Goal: Check status: Check status

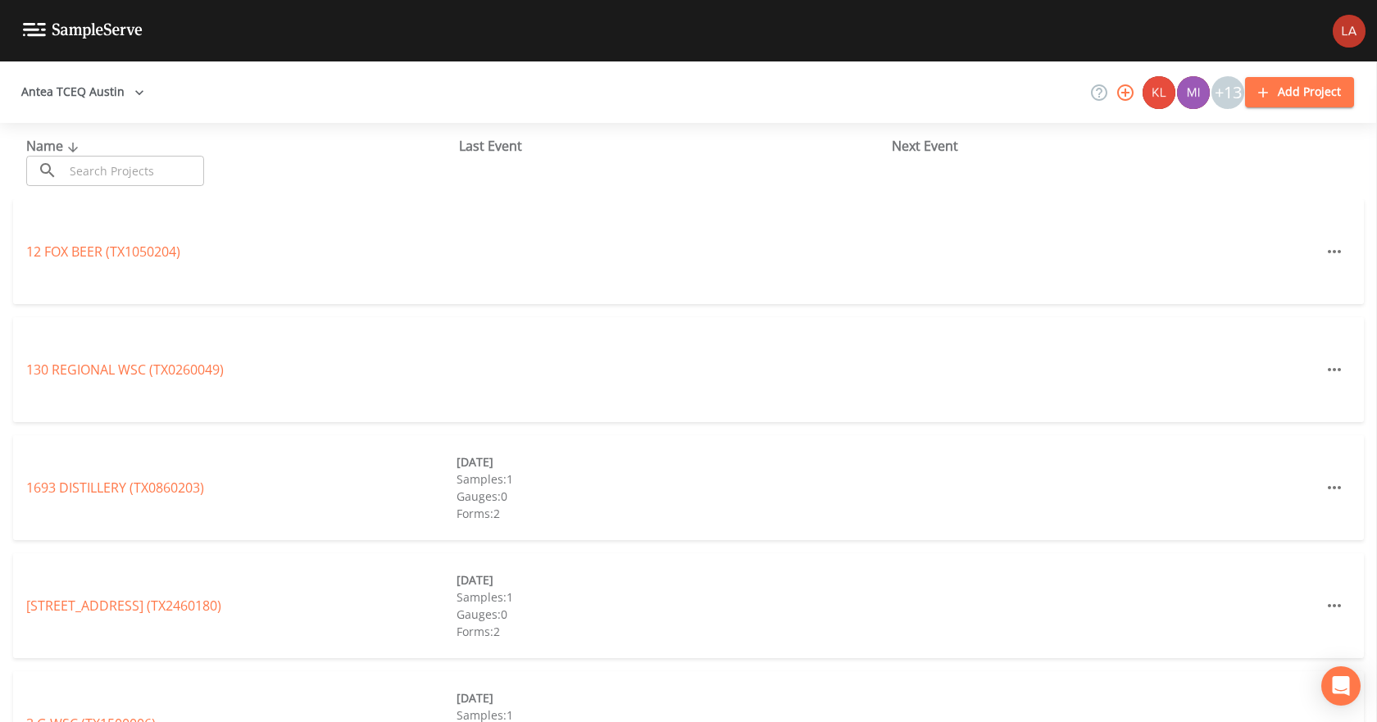
click at [96, 103] on button "Antea TCEQ Austin" at bounding box center [83, 92] width 136 height 30
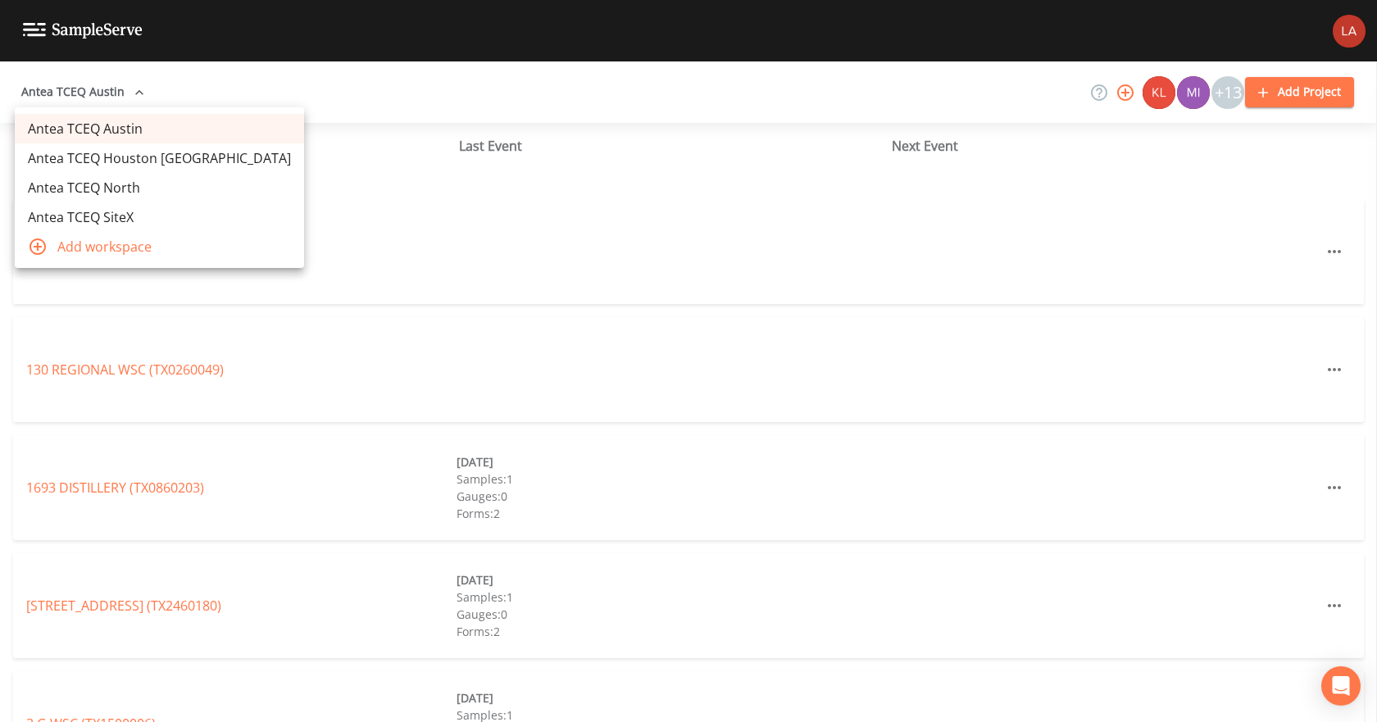
click at [108, 151] on link "Antea TCEQ Houston [GEOGRAPHIC_DATA]" at bounding box center [159, 158] width 289 height 30
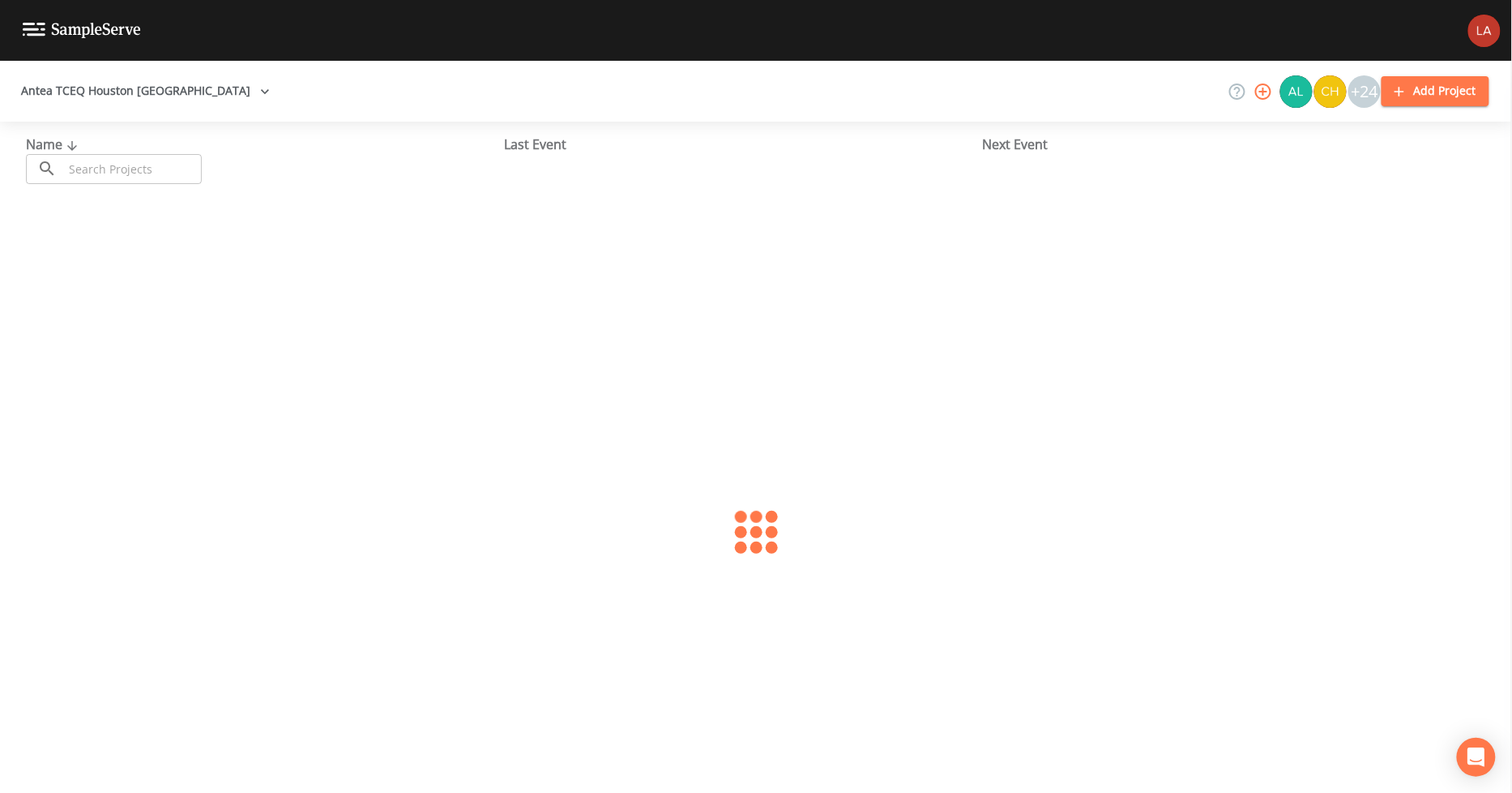
click at [104, 102] on button "Antea TCEQ Houston [GEOGRAPHIC_DATA]" at bounding box center [145, 91] width 262 height 30
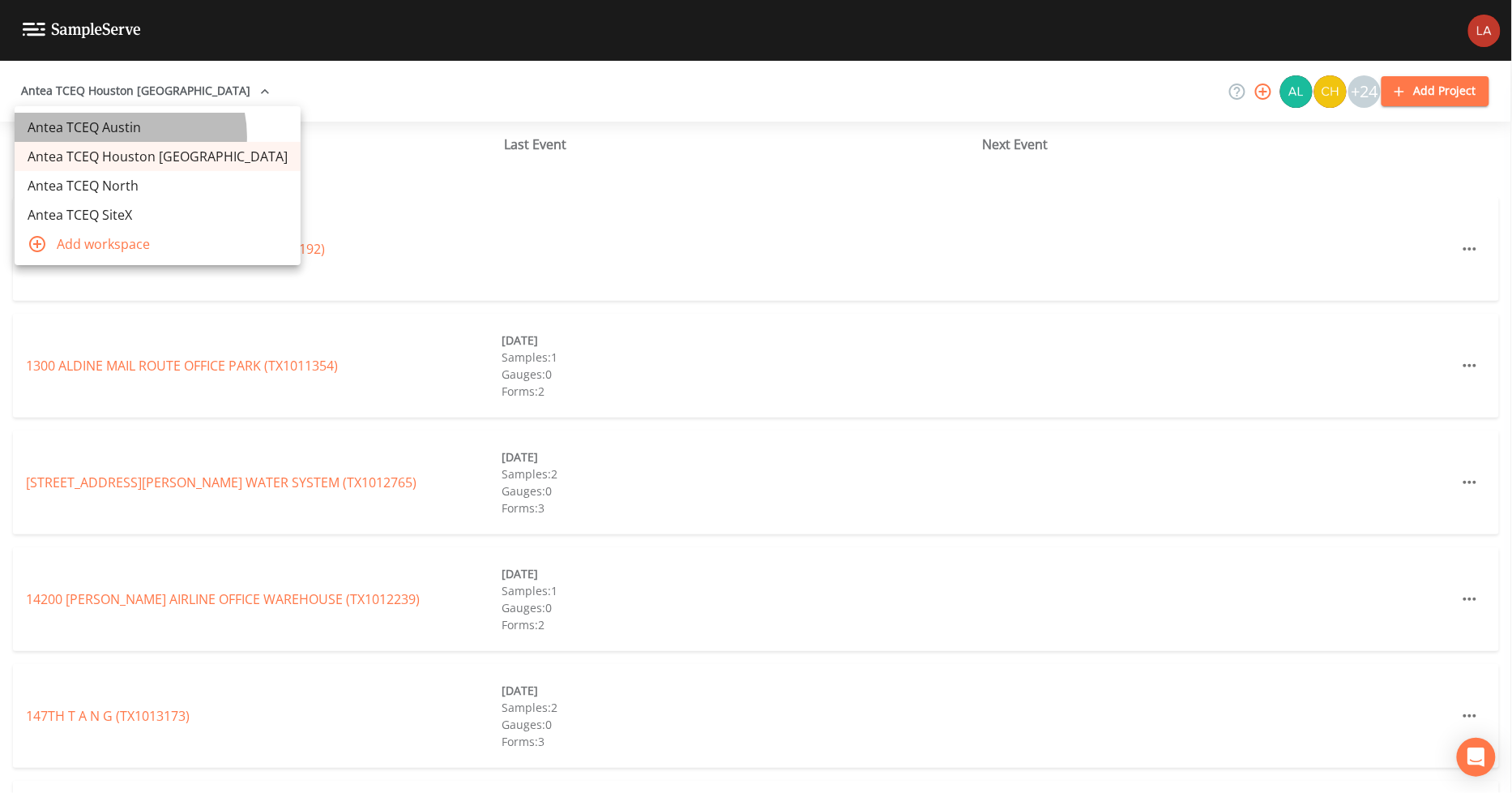
click at [127, 136] on link "Antea TCEQ Austin" at bounding box center [157, 128] width 286 height 30
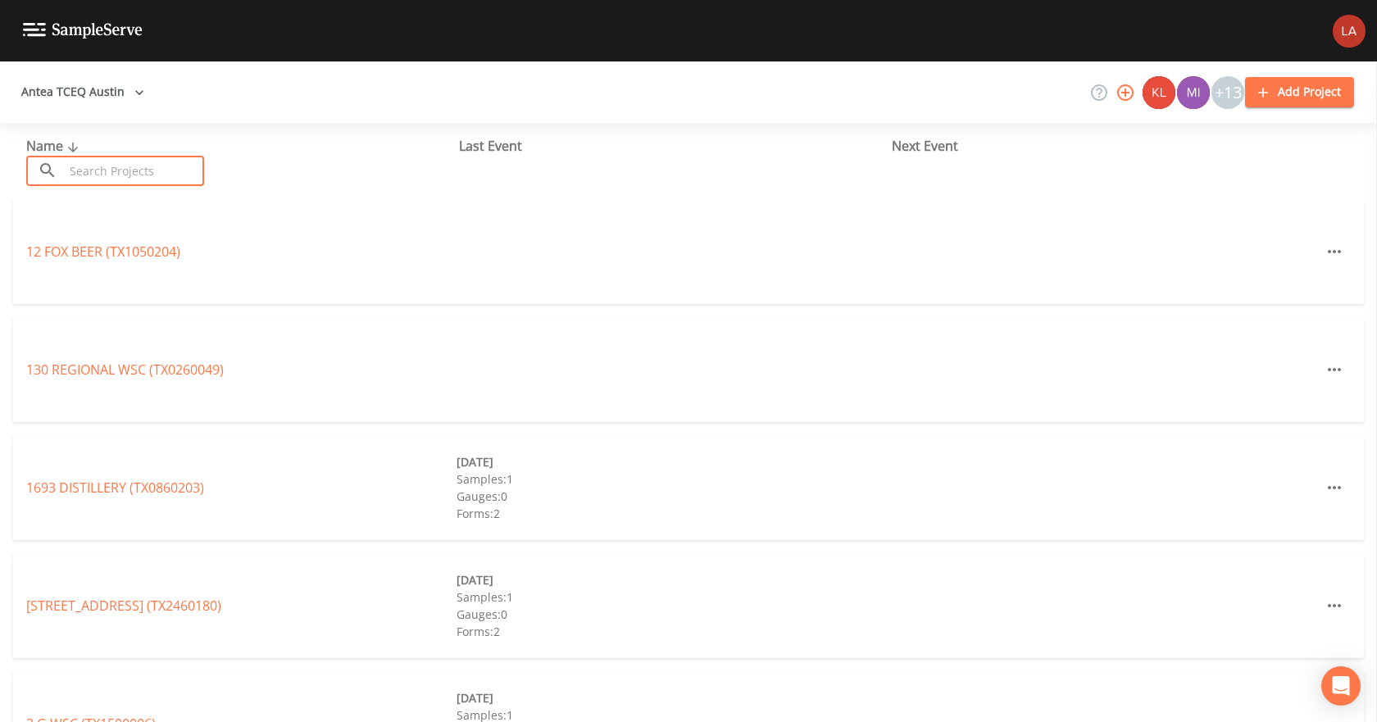
click at [152, 179] on input "text" at bounding box center [134, 171] width 140 height 30
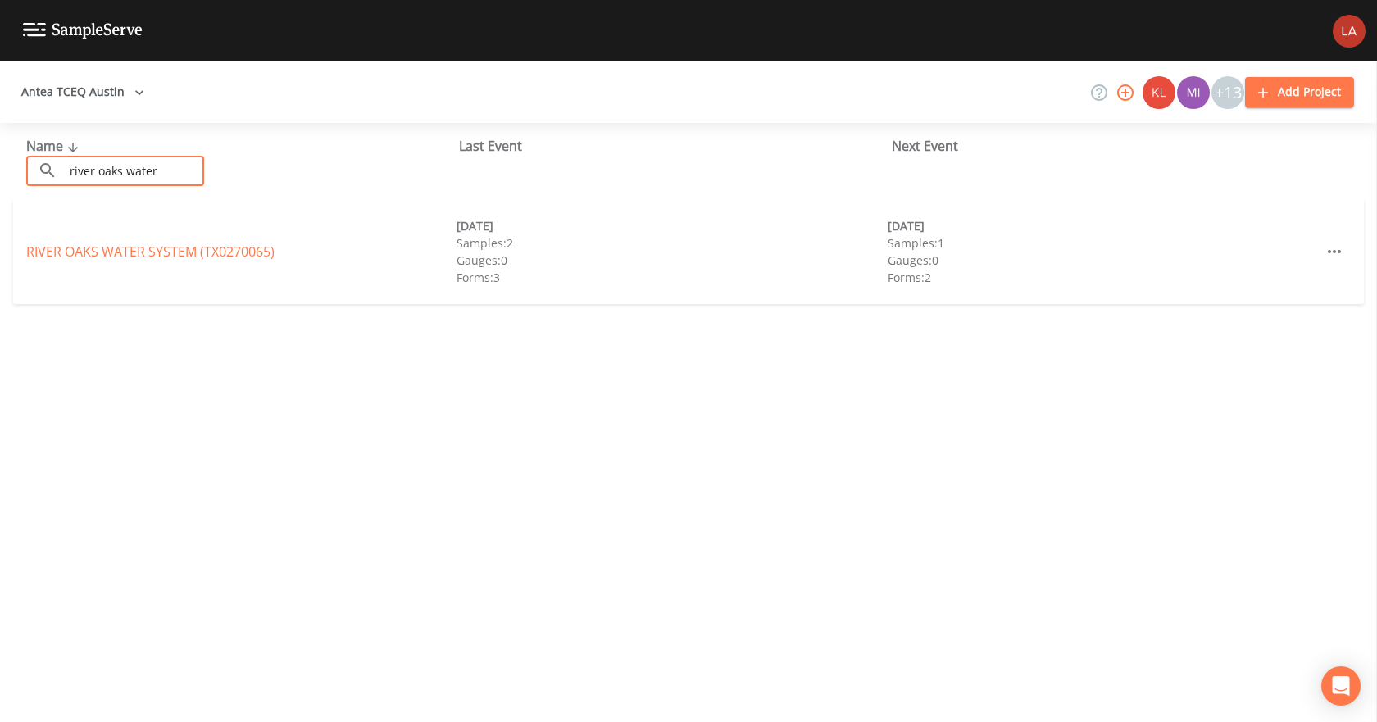
type input "river oaks water"
click at [142, 241] on div "RIVER OAKS WATER SYSTEM (TX0270065) 05/22/2025 Samples: 2 Gauges: 0 Forms: 3 08…" at bounding box center [688, 251] width 1351 height 105
click at [141, 247] on link "RIVER OAKS WATER SYSTEM (TX0270065)" at bounding box center [150, 252] width 248 height 18
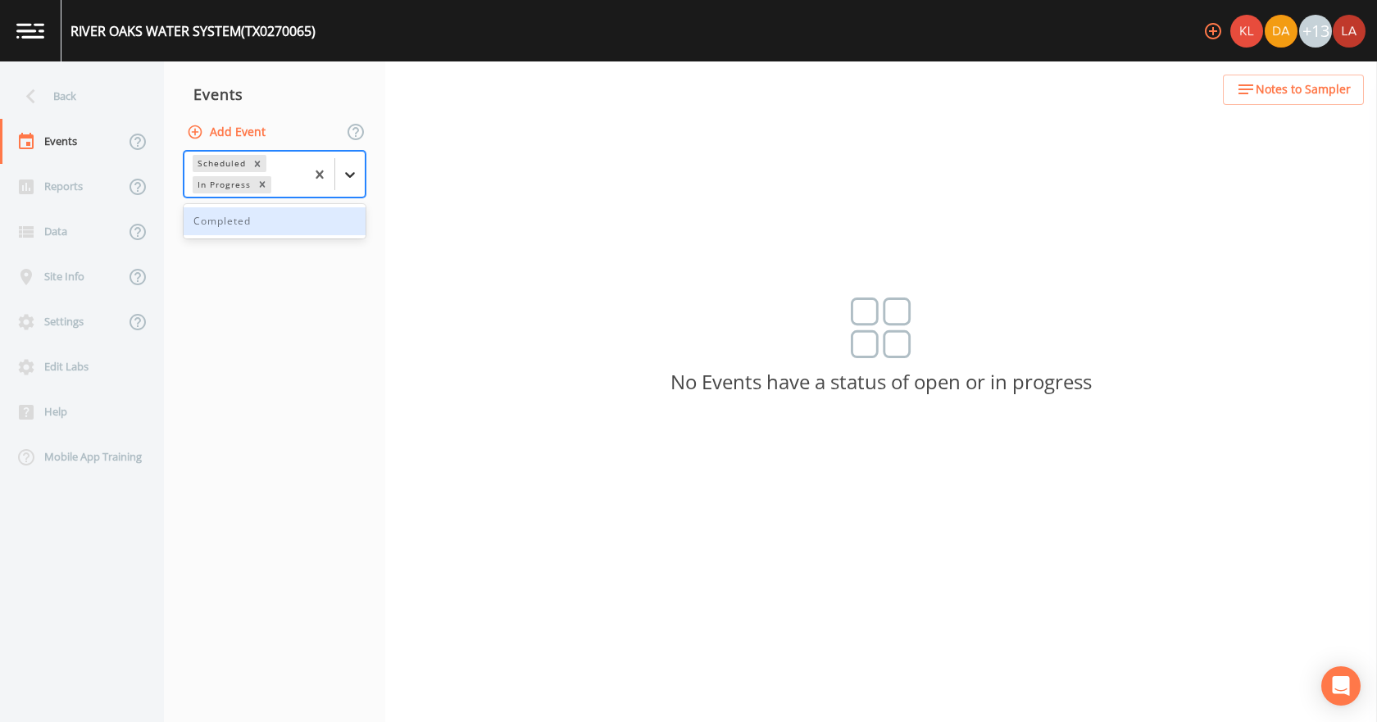
click at [346, 177] on icon at bounding box center [350, 174] width 16 height 16
click at [258, 221] on div "Completed" at bounding box center [275, 221] width 182 height 28
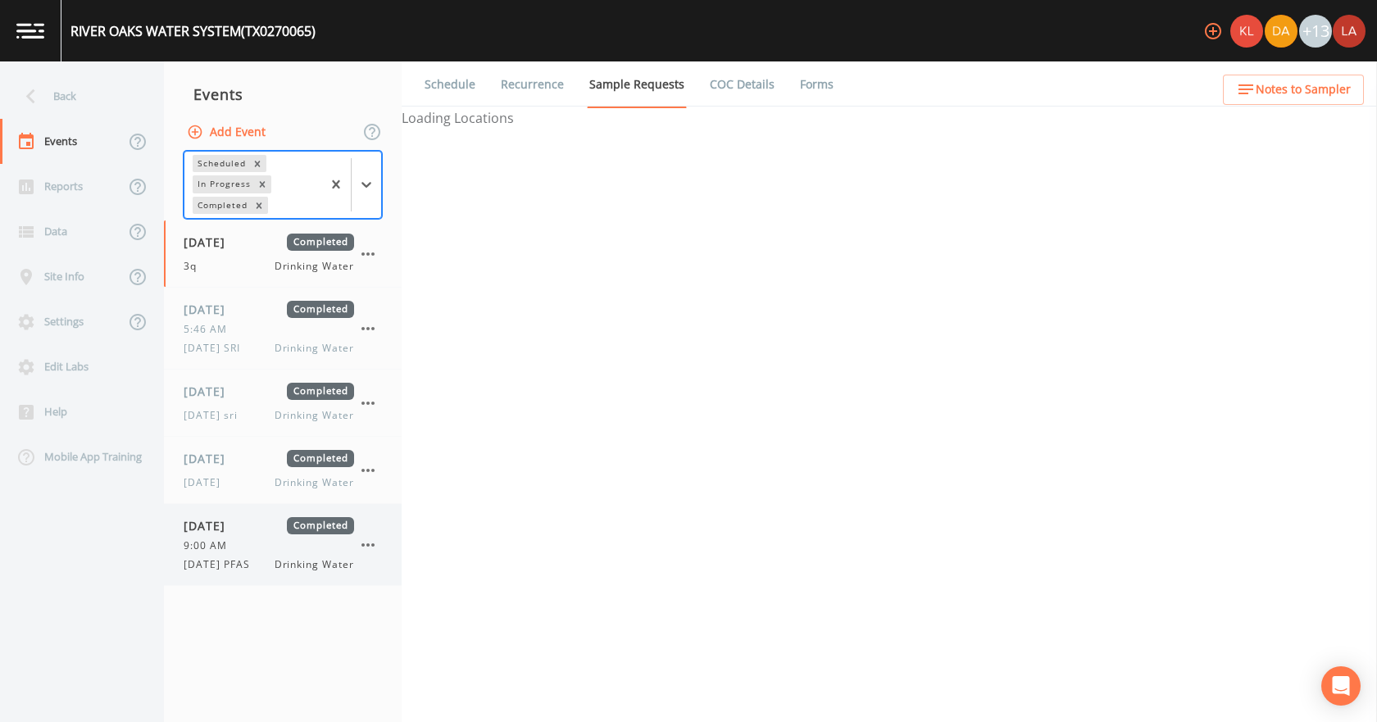
click at [237, 519] on span "08/19/2025" at bounding box center [210, 525] width 53 height 17
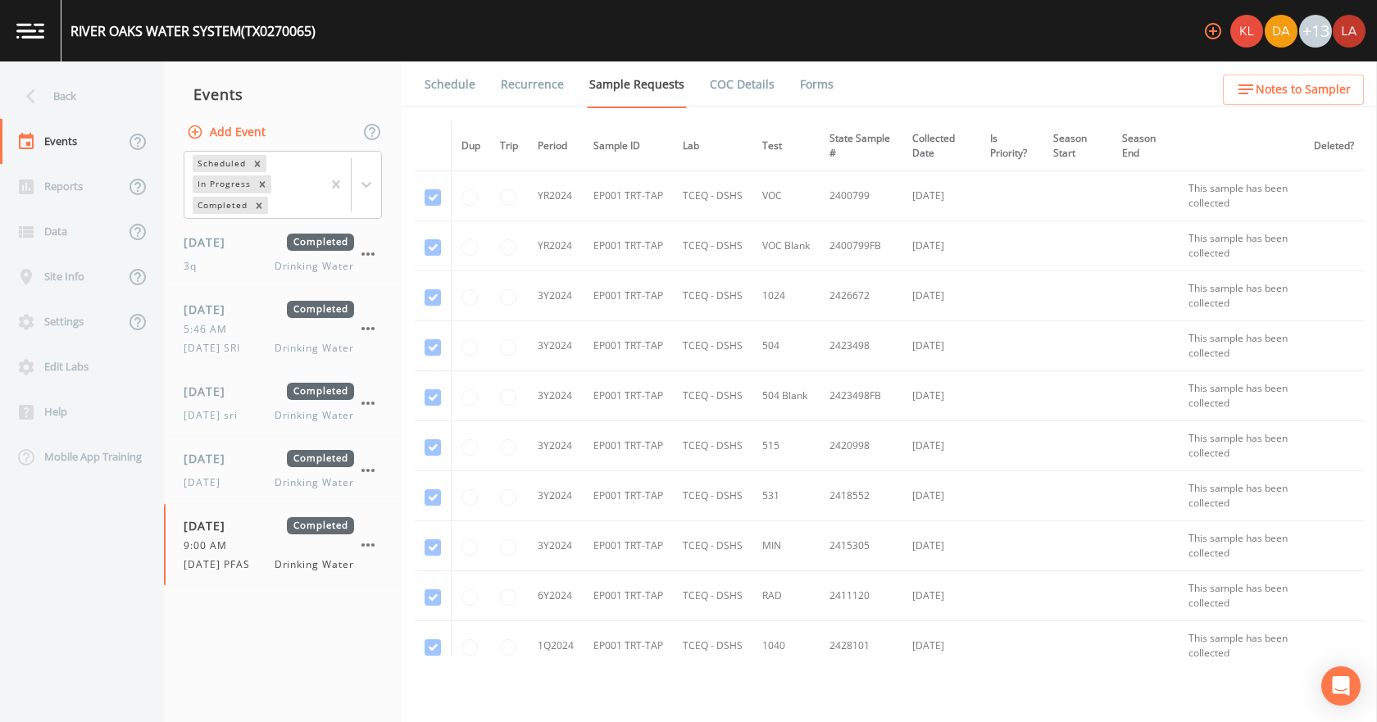
click at [813, 89] on link "Forms" at bounding box center [817, 84] width 39 height 46
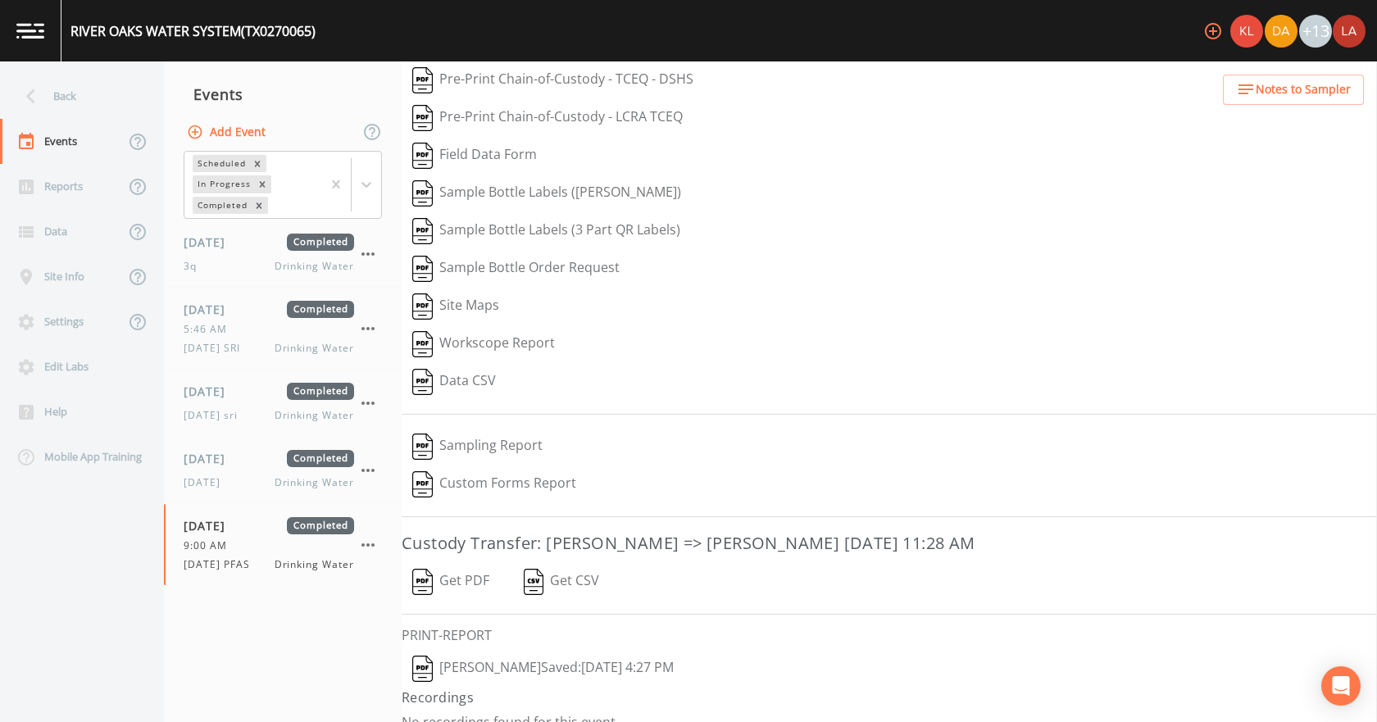
scroll to position [68, 0]
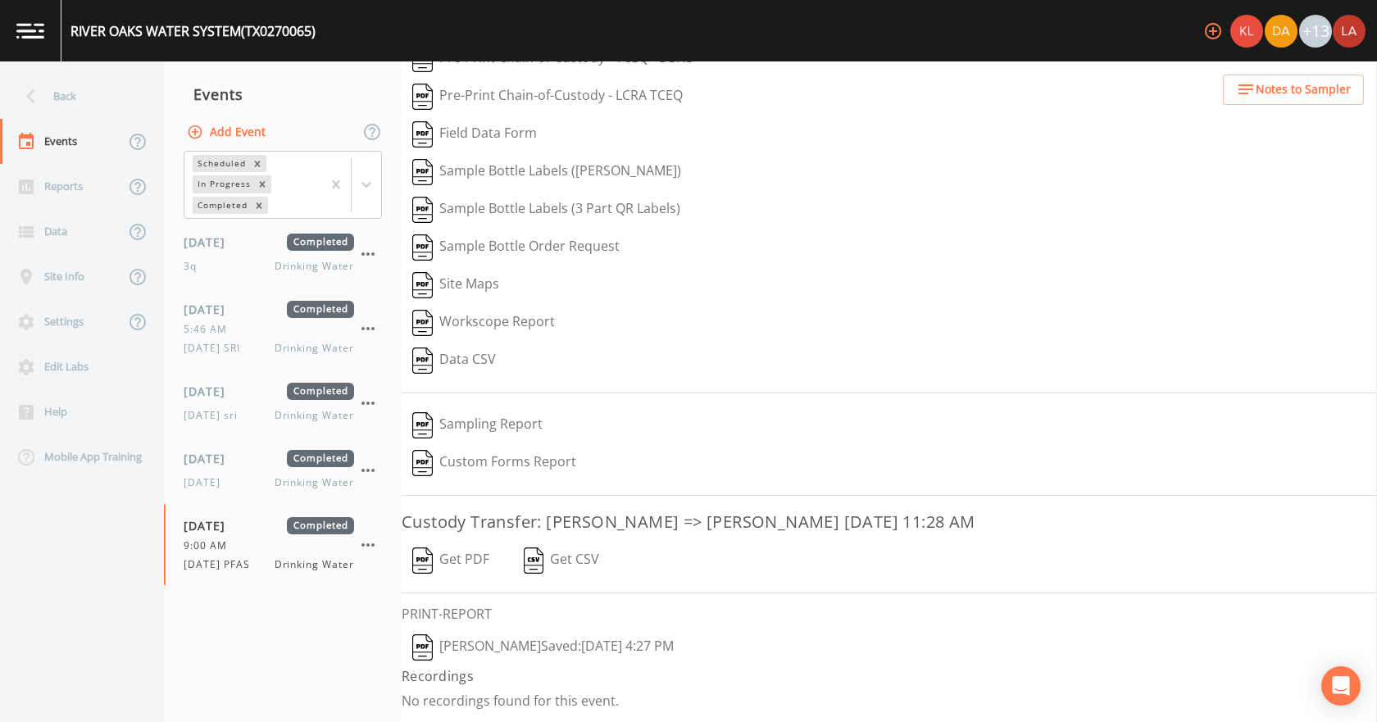
click at [516, 653] on button "Lauren Saenz  Saved: August 19, 2025 4:27 PM" at bounding box center [543, 648] width 283 height 38
click at [64, 84] on div "Back" at bounding box center [74, 96] width 148 height 45
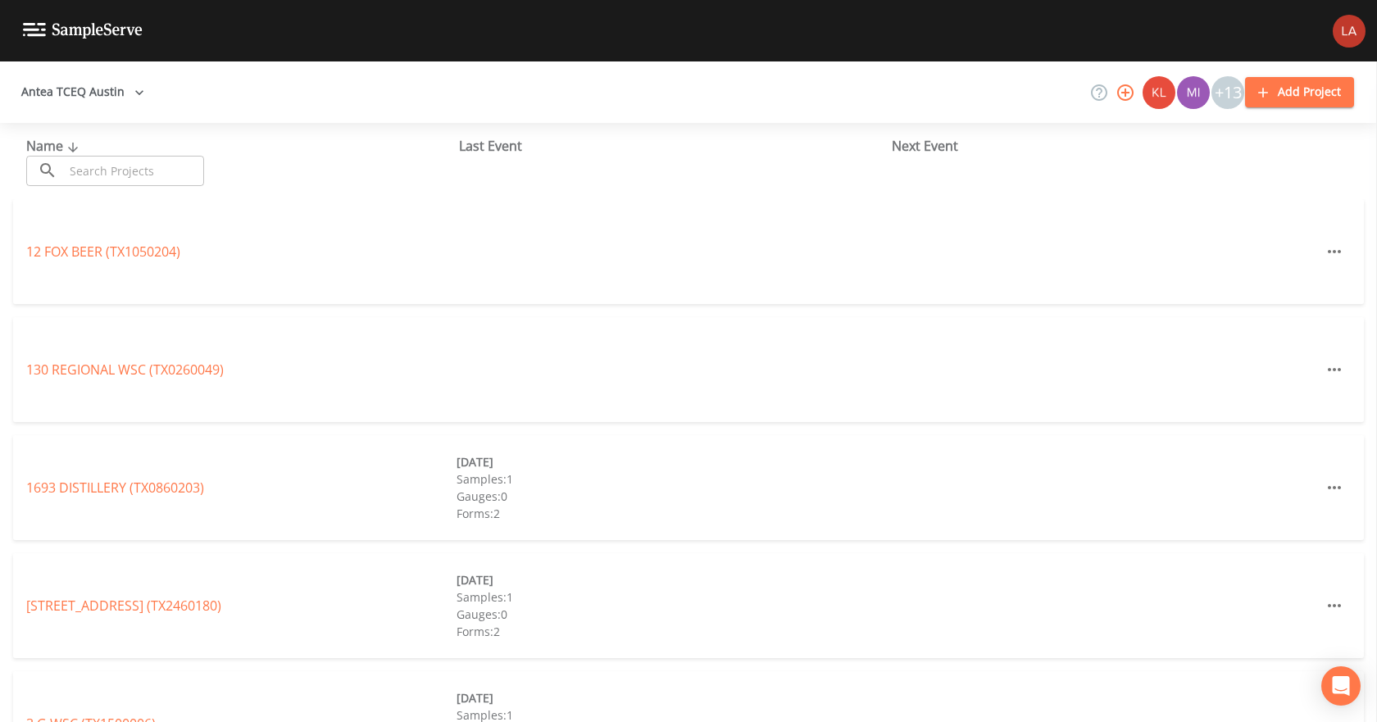
click at [98, 79] on button "Antea TCEQ Austin" at bounding box center [83, 92] width 136 height 30
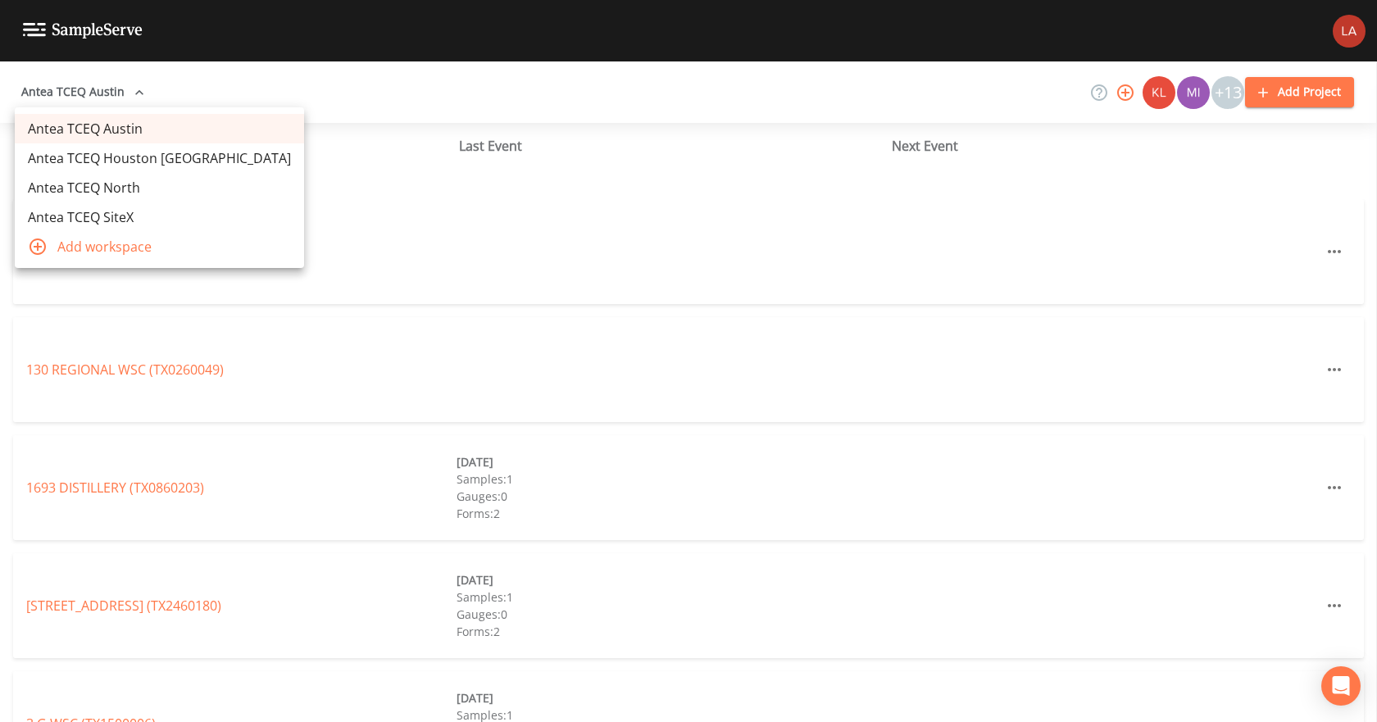
click at [134, 155] on link "Antea TCEQ Houston [GEOGRAPHIC_DATA]" at bounding box center [159, 158] width 289 height 30
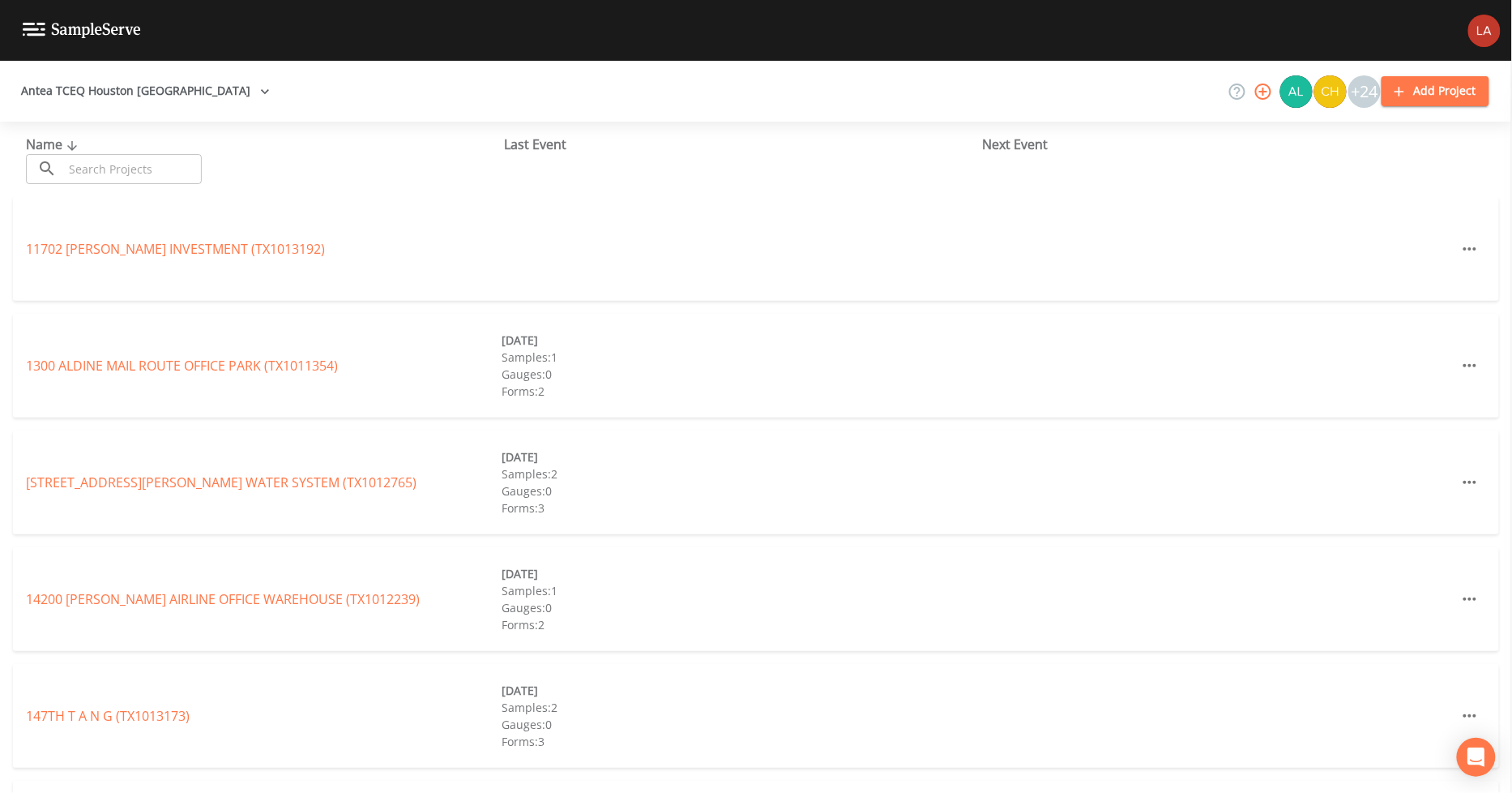
click at [132, 164] on input "text" at bounding box center [132, 169] width 138 height 30
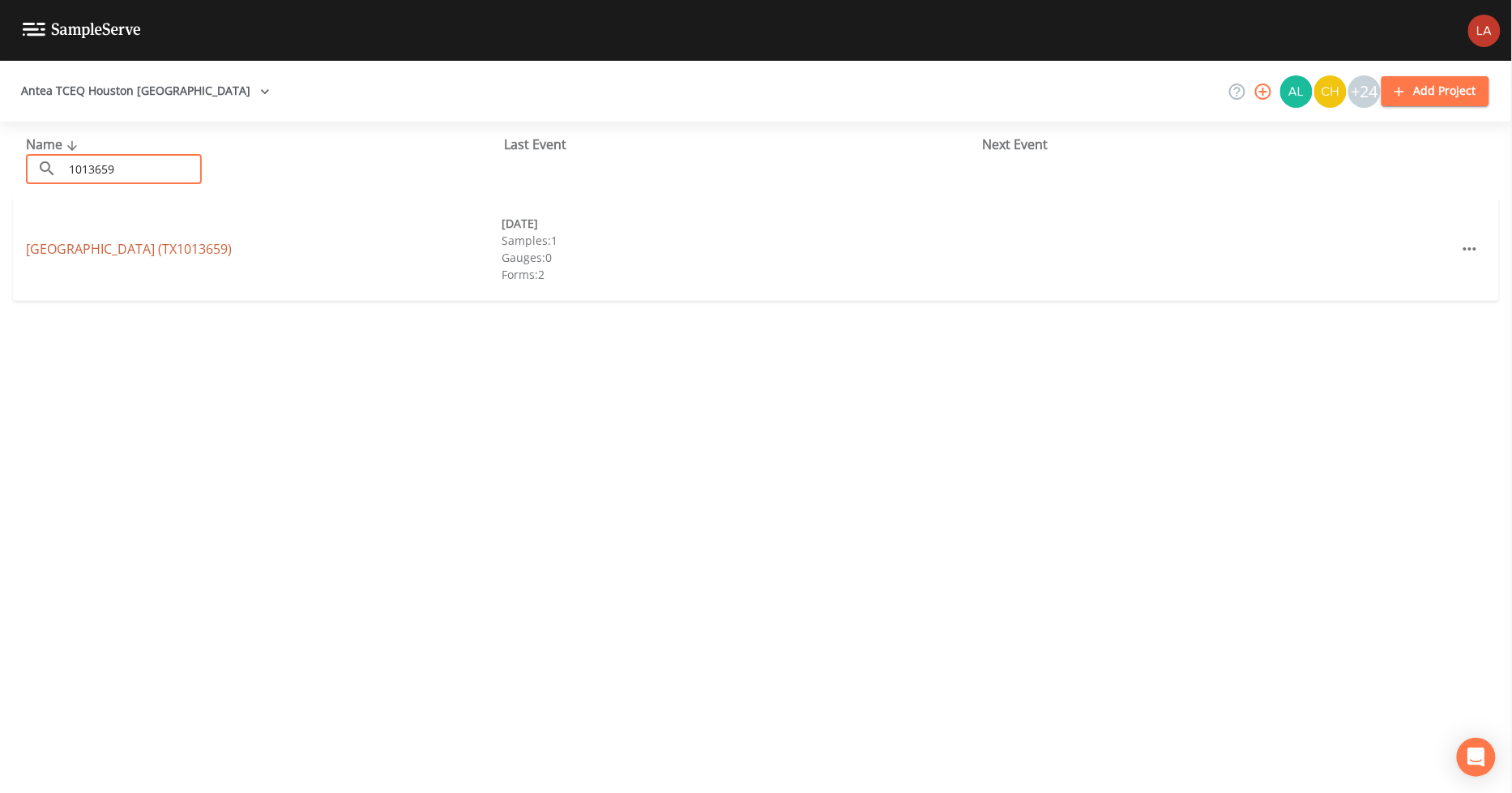
type input "1013659"
click at [165, 248] on link "[GEOGRAPHIC_DATA] (TX1013659)" at bounding box center [128, 249] width 206 height 18
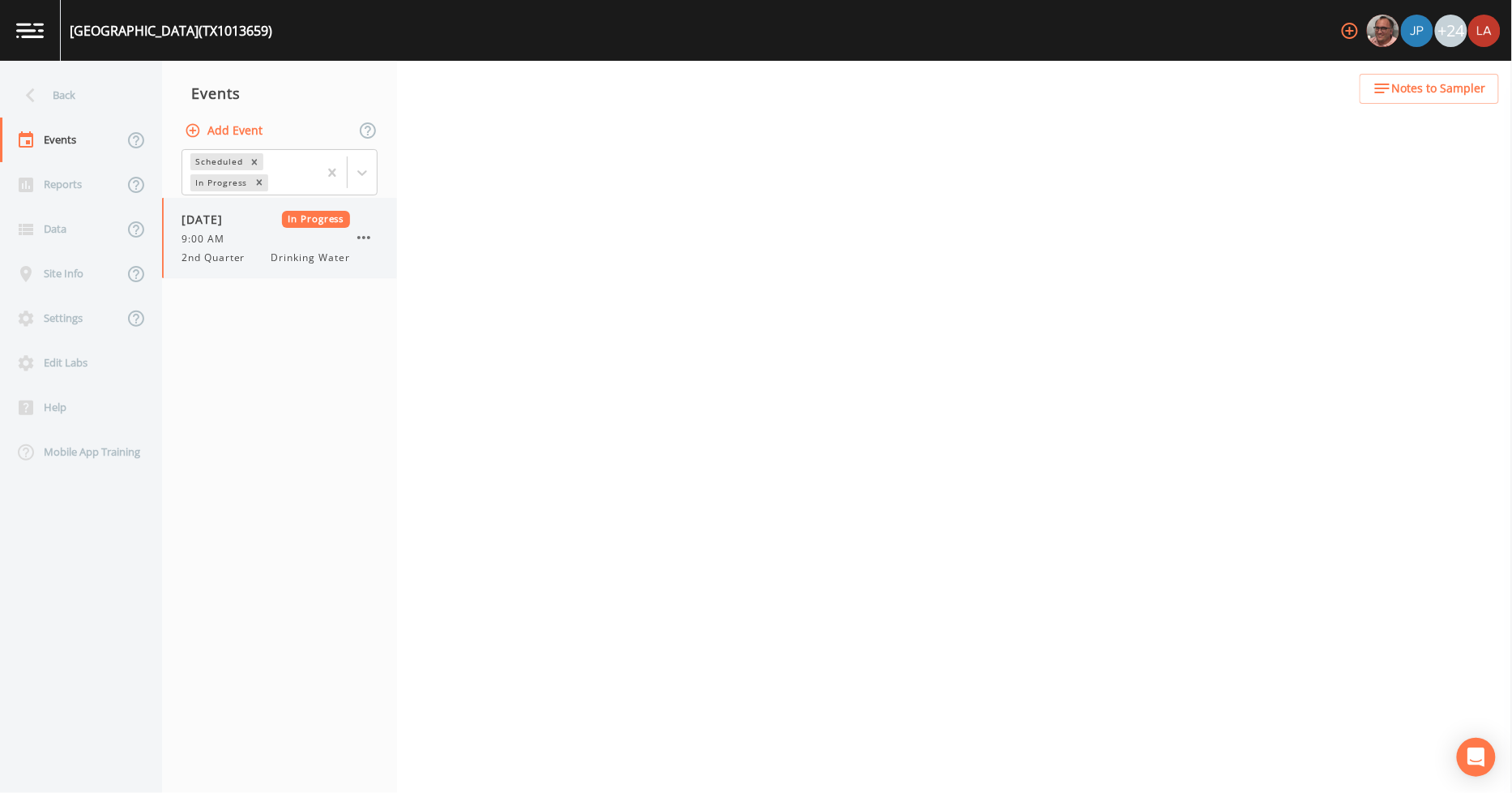
click at [280, 247] on div "[DATE] In Progress 9:00 AM 2nd Quarter Drinking Water" at bounding box center [266, 237] width 169 height 54
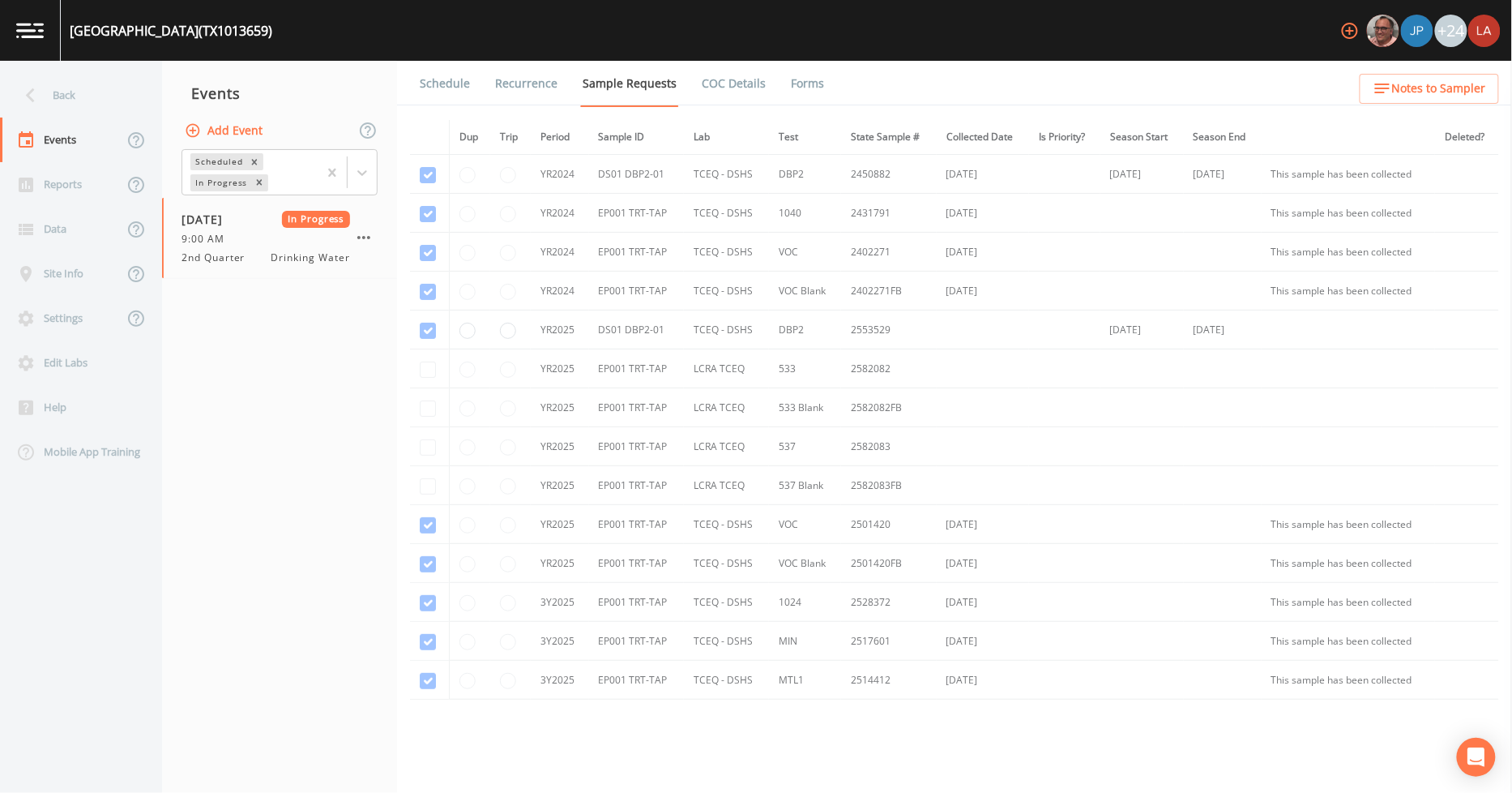
click at [448, 60] on link "Schedule" at bounding box center [445, 83] width 55 height 45
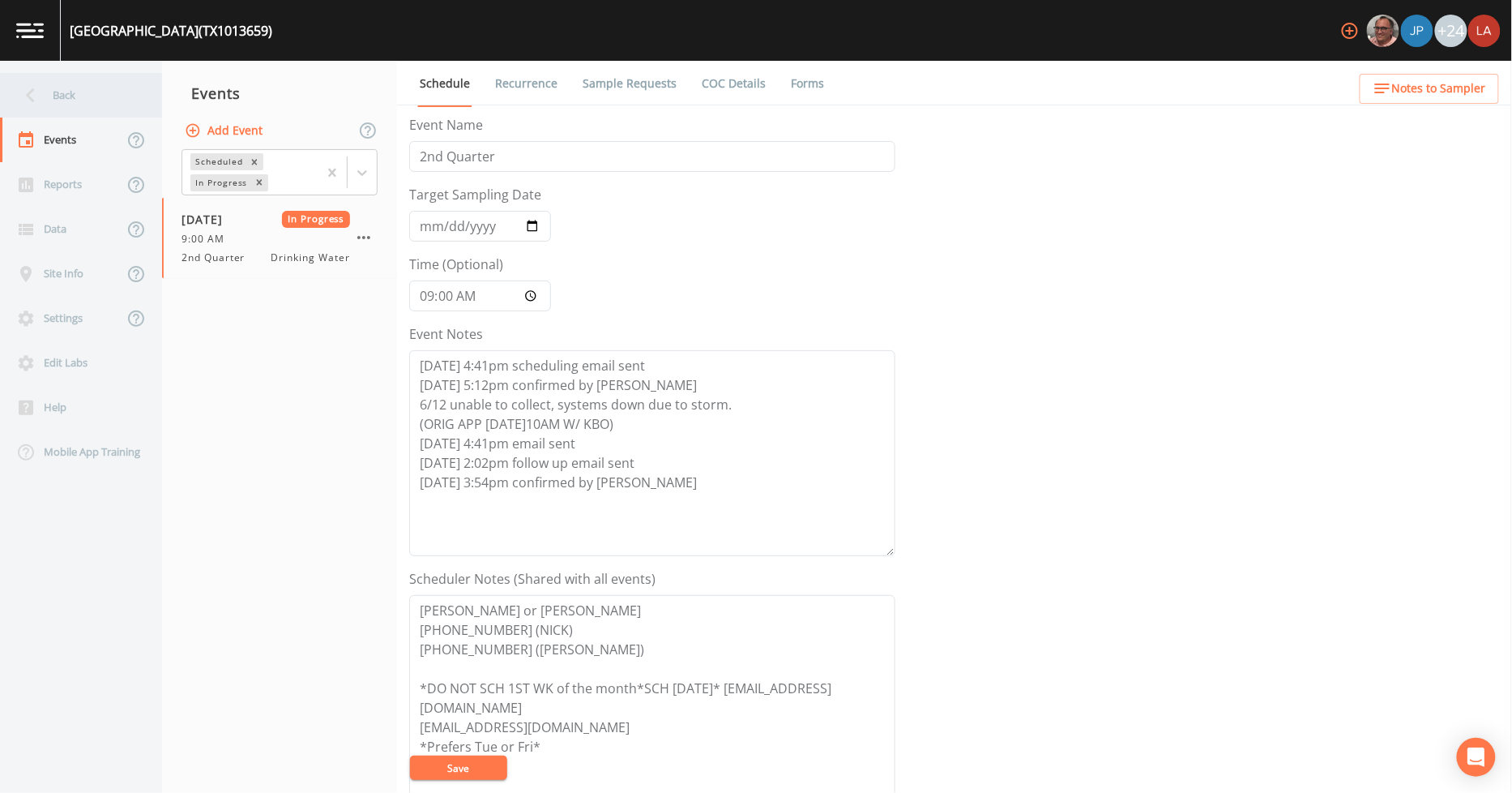
click at [35, 76] on div "Back" at bounding box center [73, 95] width 146 height 44
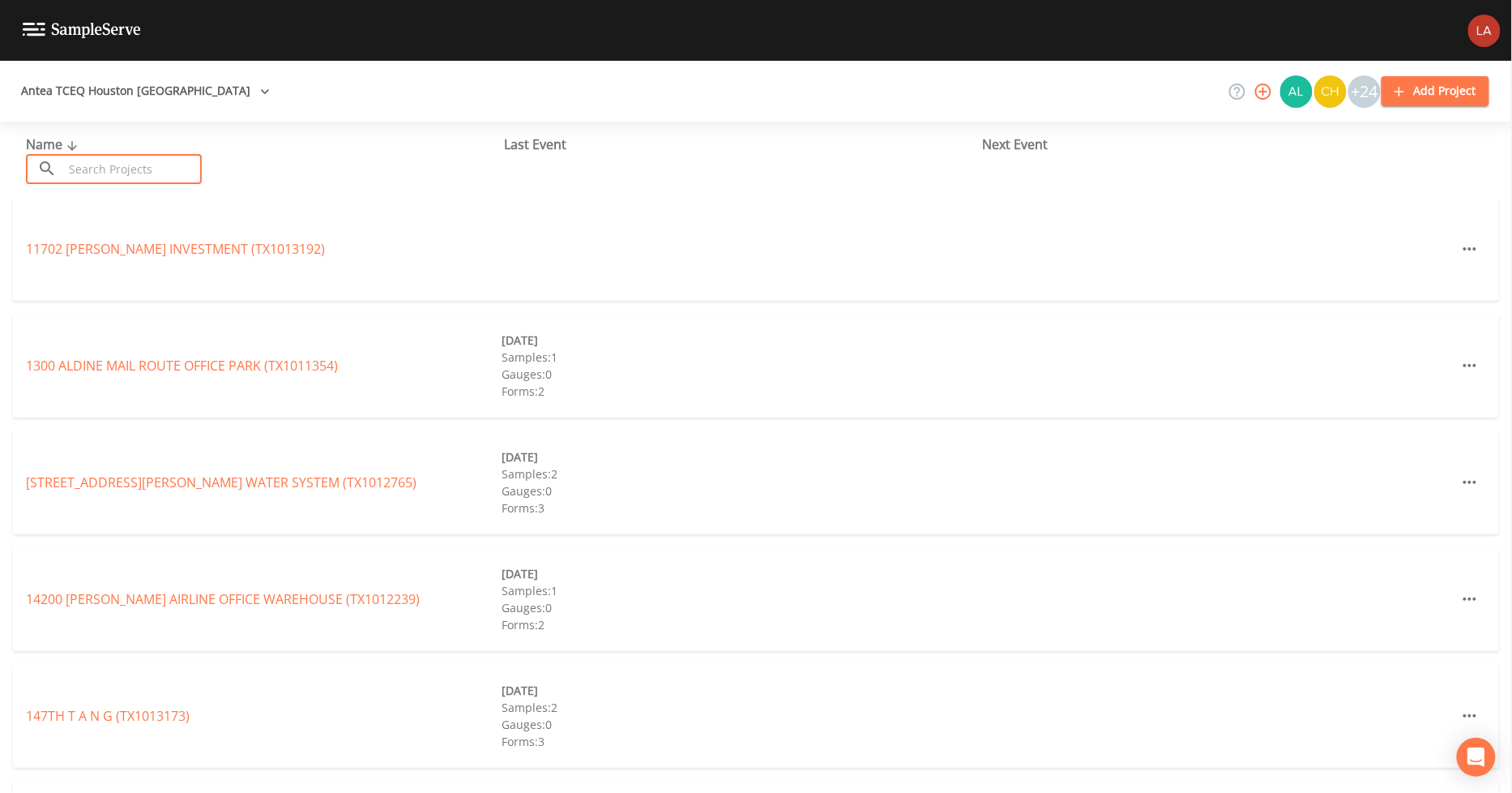
click at [159, 162] on input "text" at bounding box center [132, 169] width 138 height 30
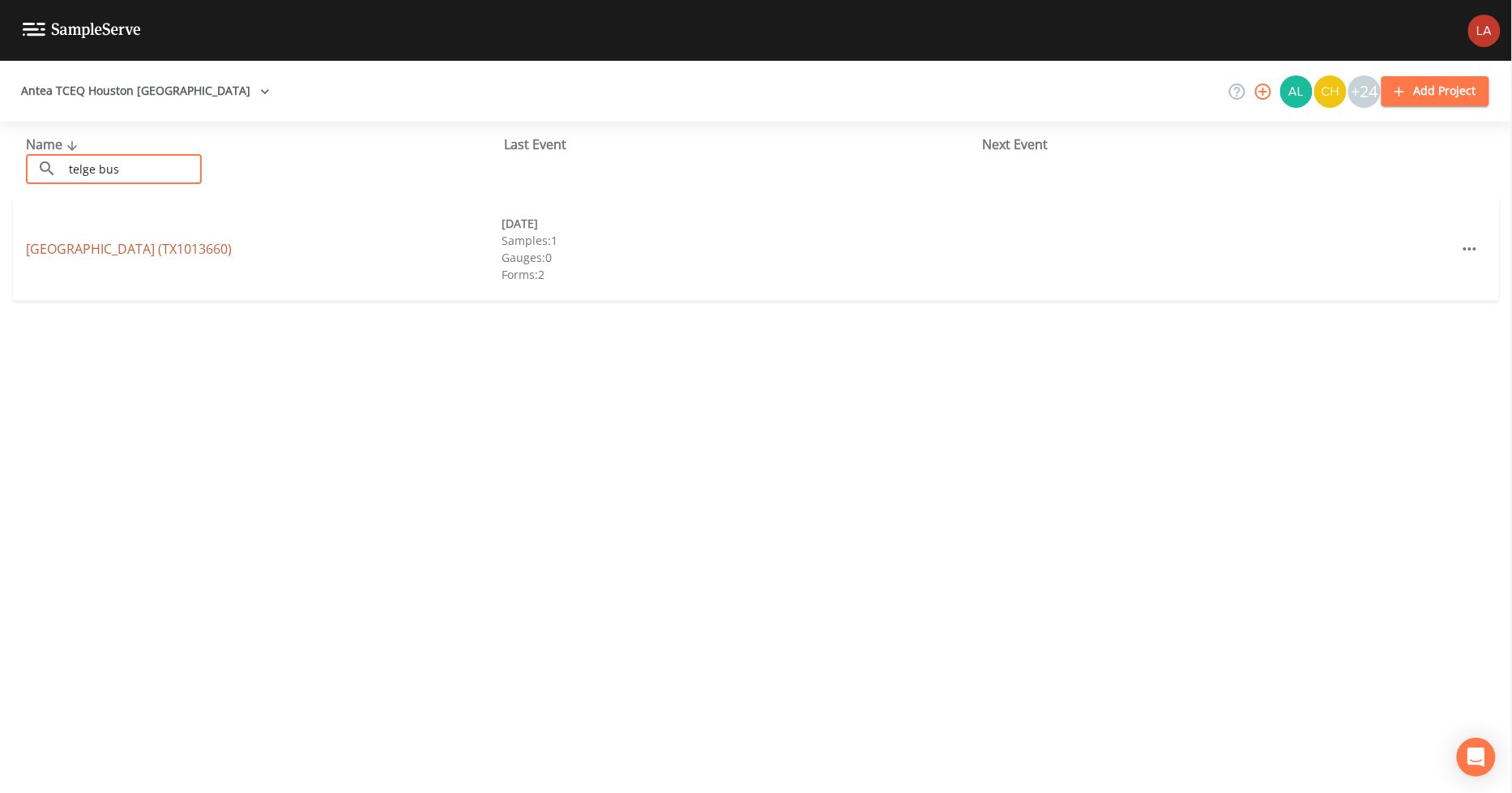
type input "telge bus"
click at [146, 248] on link "[GEOGRAPHIC_DATA] (TX1013660)" at bounding box center [128, 249] width 206 height 18
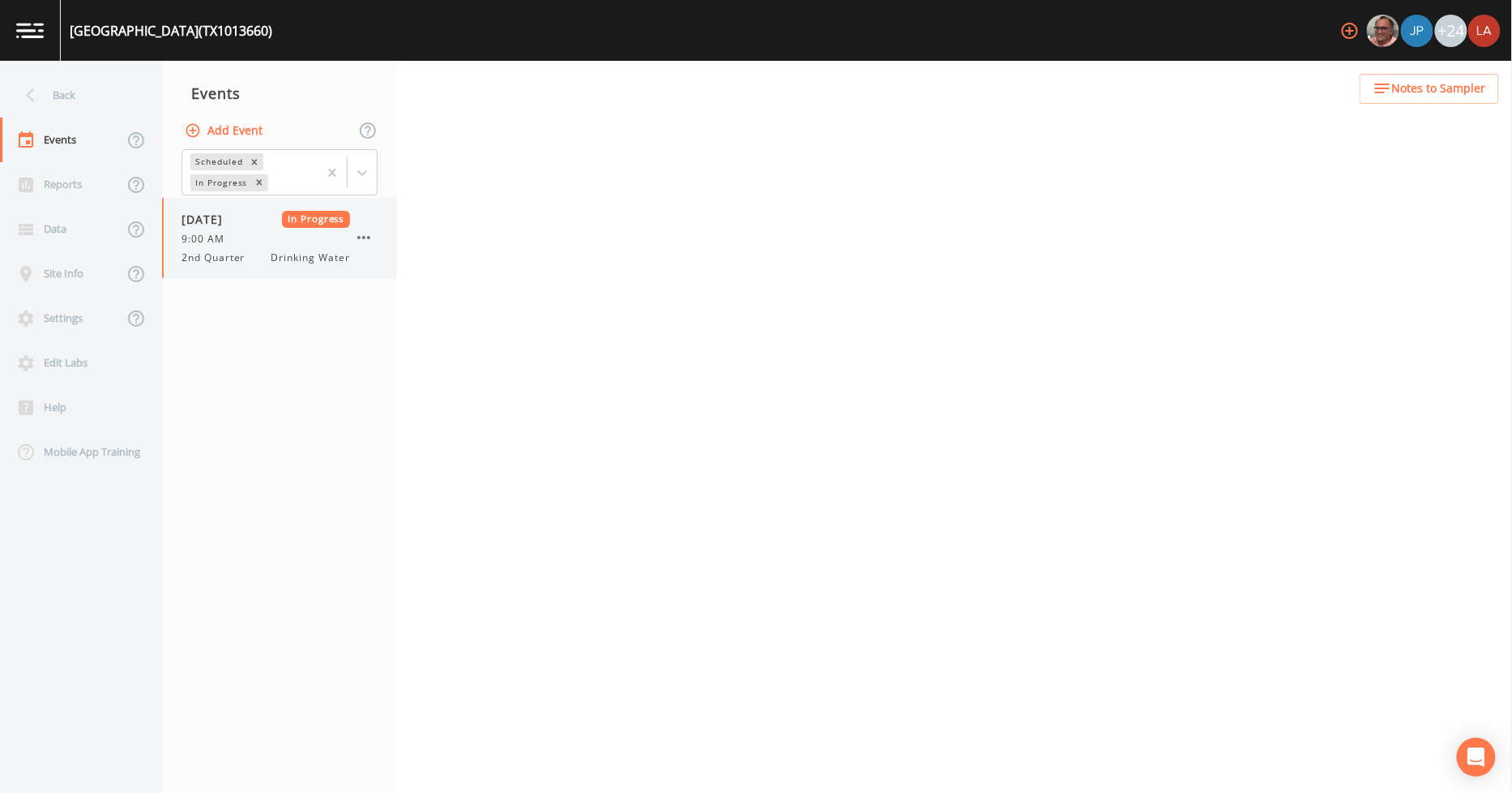
click at [234, 223] on span "[DATE]" at bounding box center [208, 219] width 52 height 17
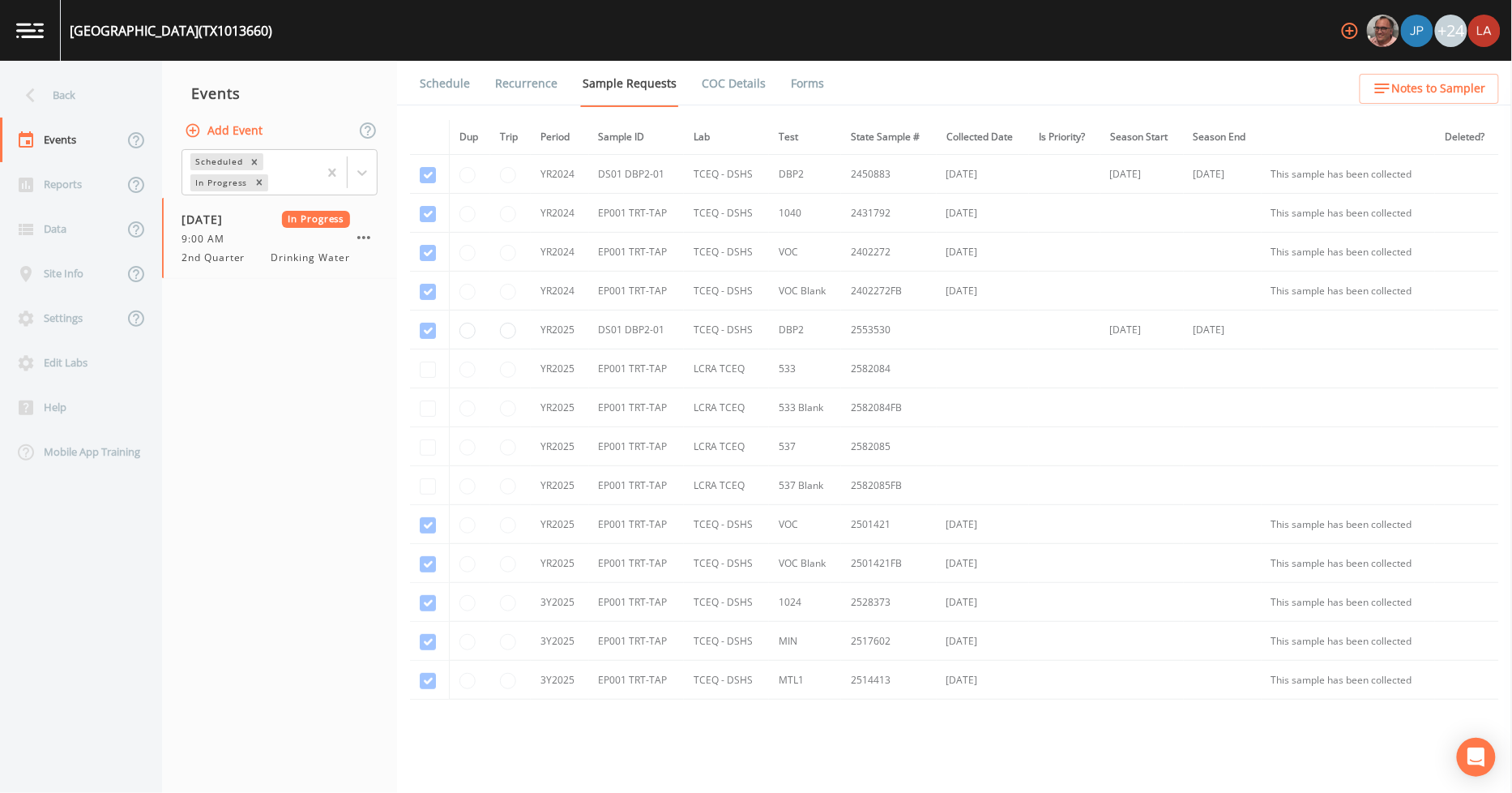
click at [467, 83] on link "Schedule" at bounding box center [445, 83] width 55 height 45
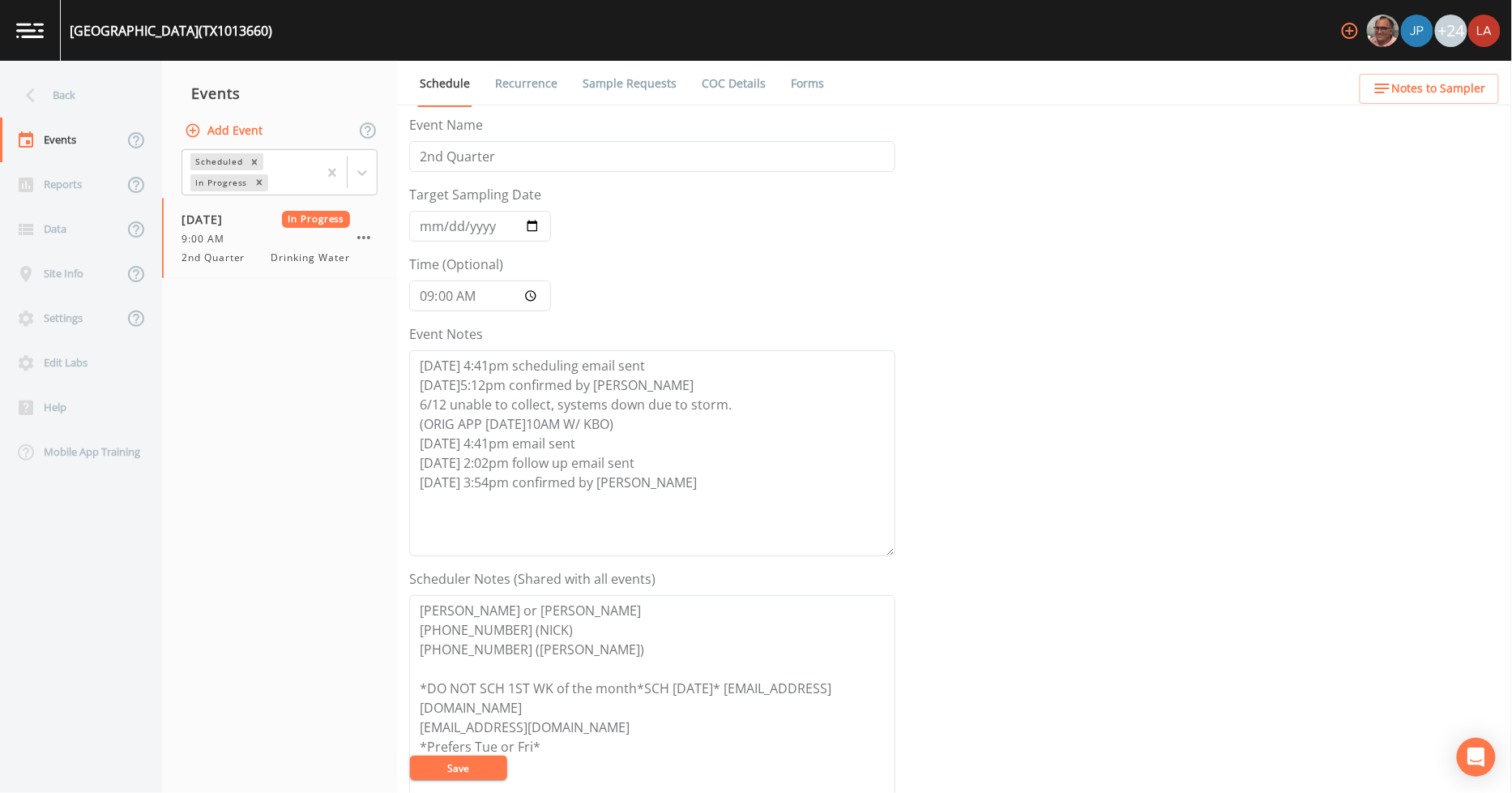
click at [39, 25] on img at bounding box center [30, 31] width 28 height 16
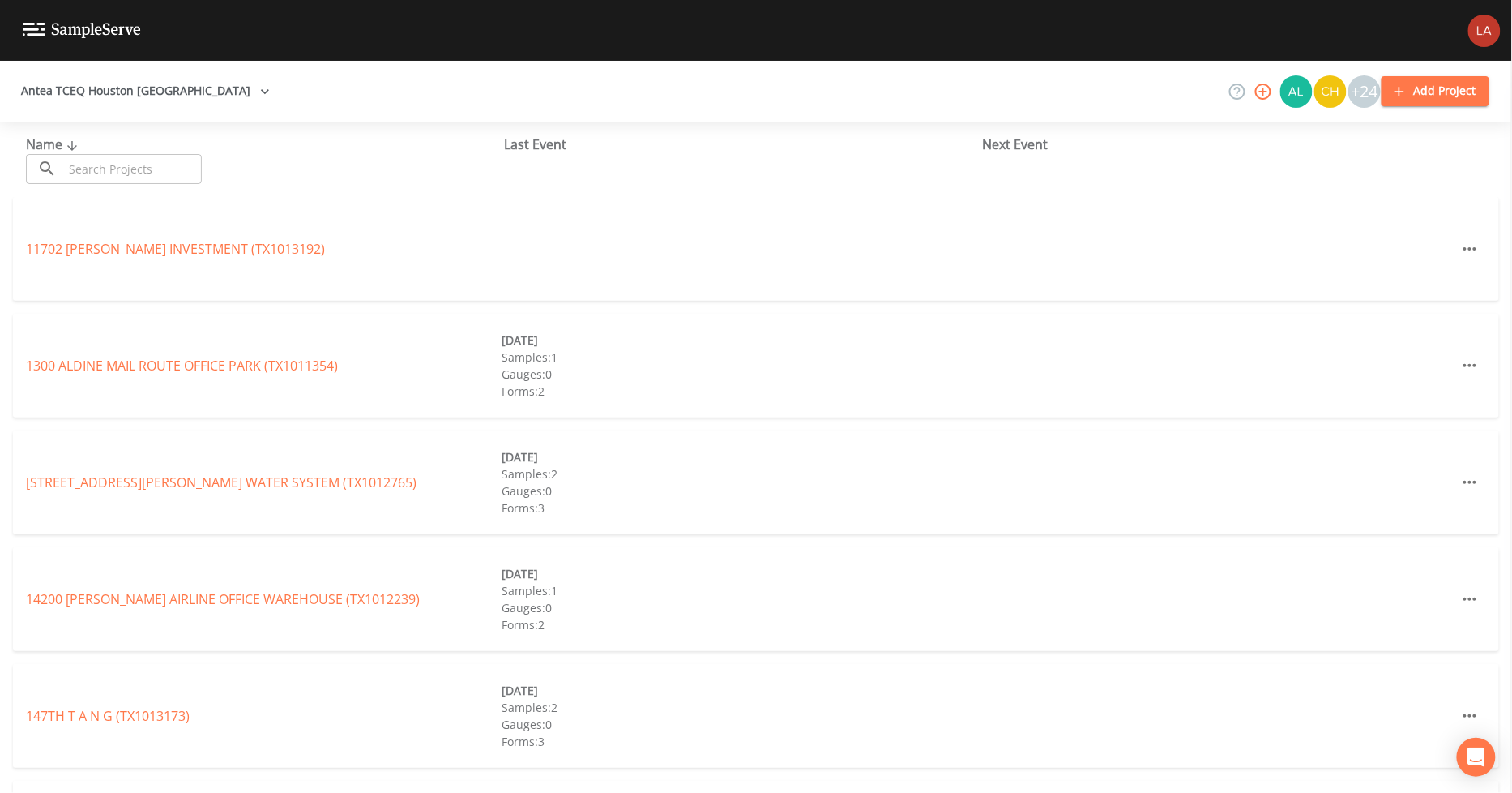
click at [112, 156] on input "text" at bounding box center [132, 169] width 138 height 30
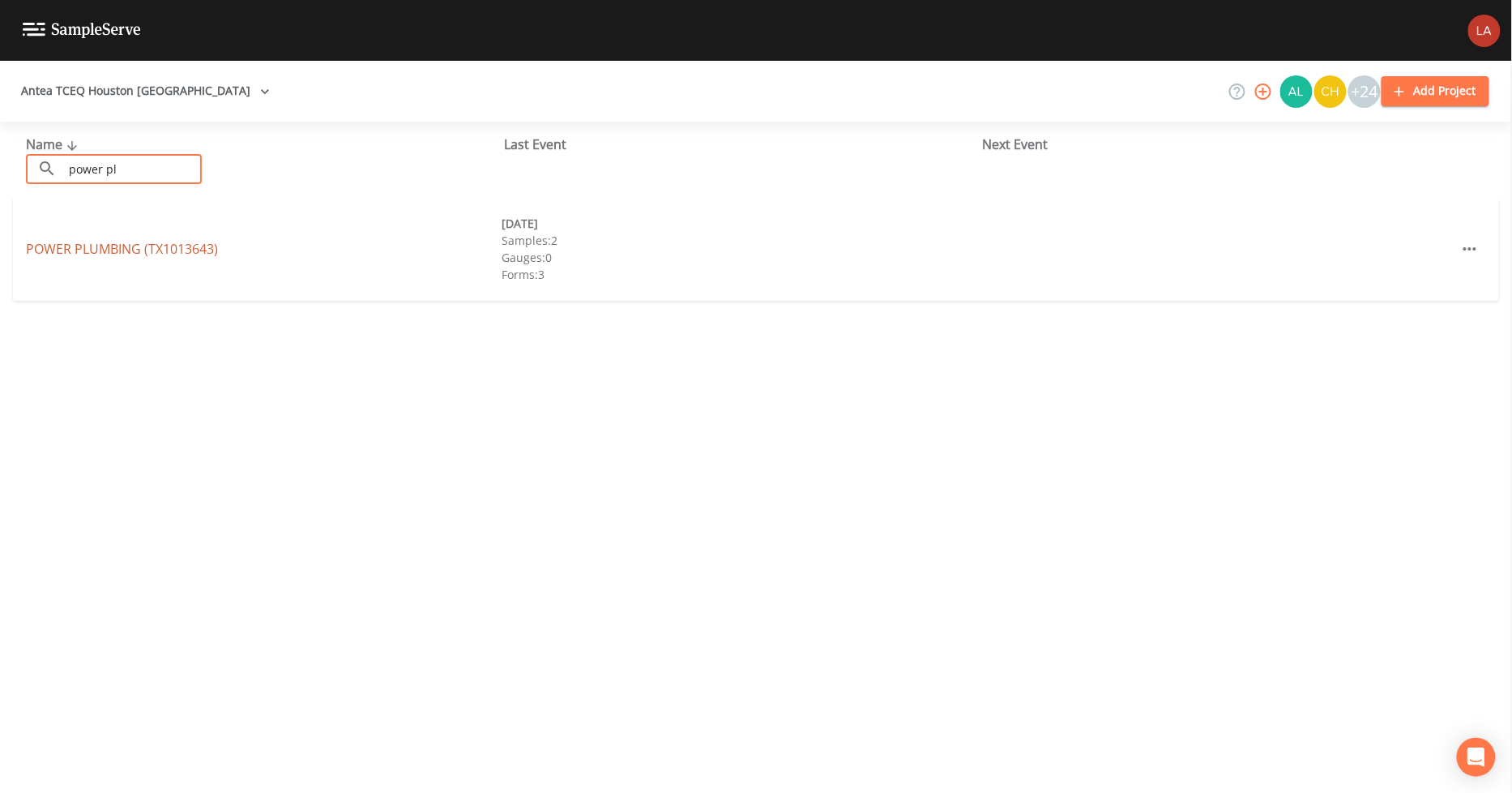
type input "power pl"
click at [141, 249] on link "POWER PLUMBING (TX1013643)" at bounding box center [122, 249] width 192 height 18
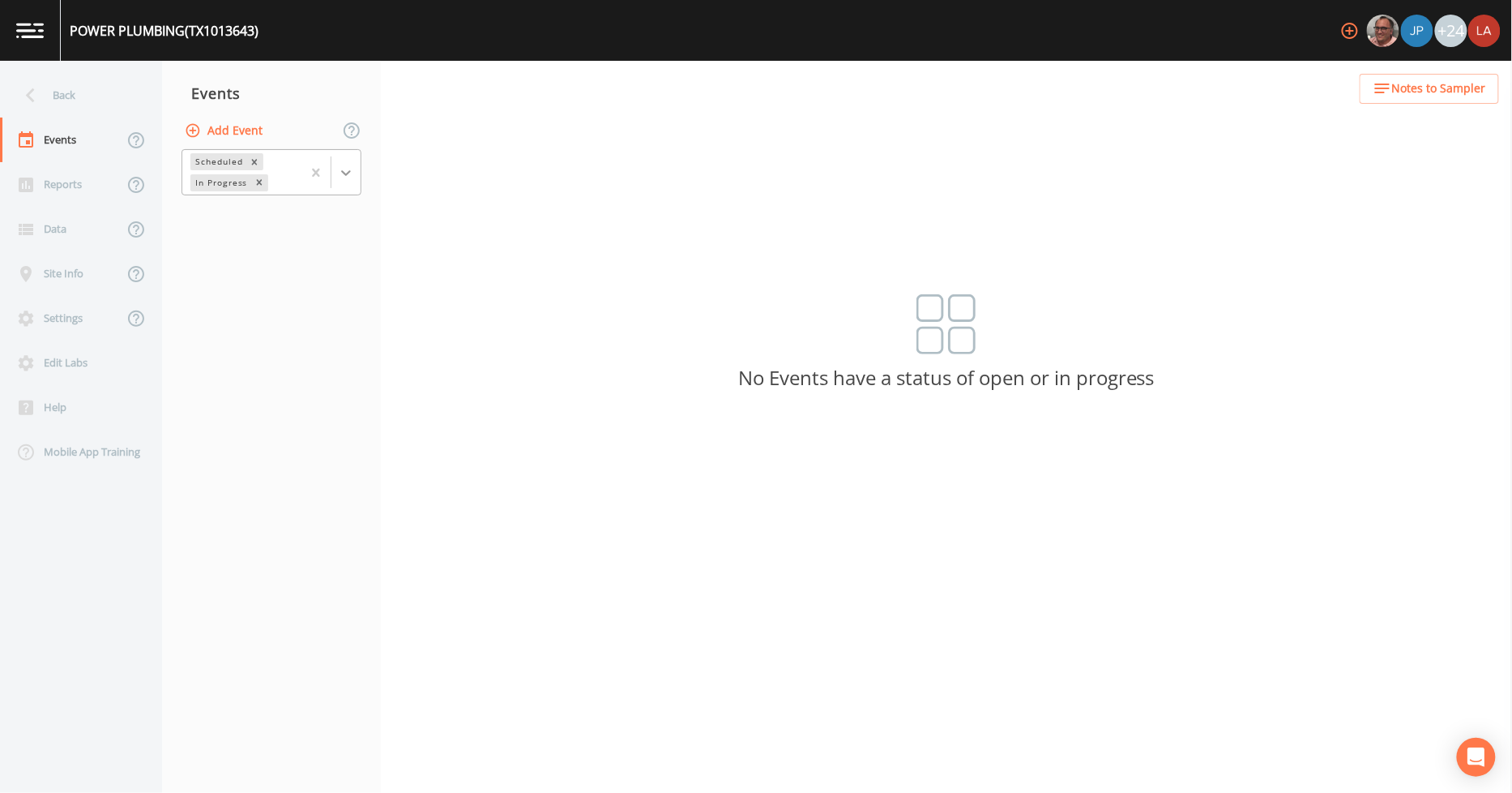
click at [355, 176] on div at bounding box center [346, 173] width 30 height 30
click at [241, 223] on div "Completed" at bounding box center [272, 219] width 180 height 28
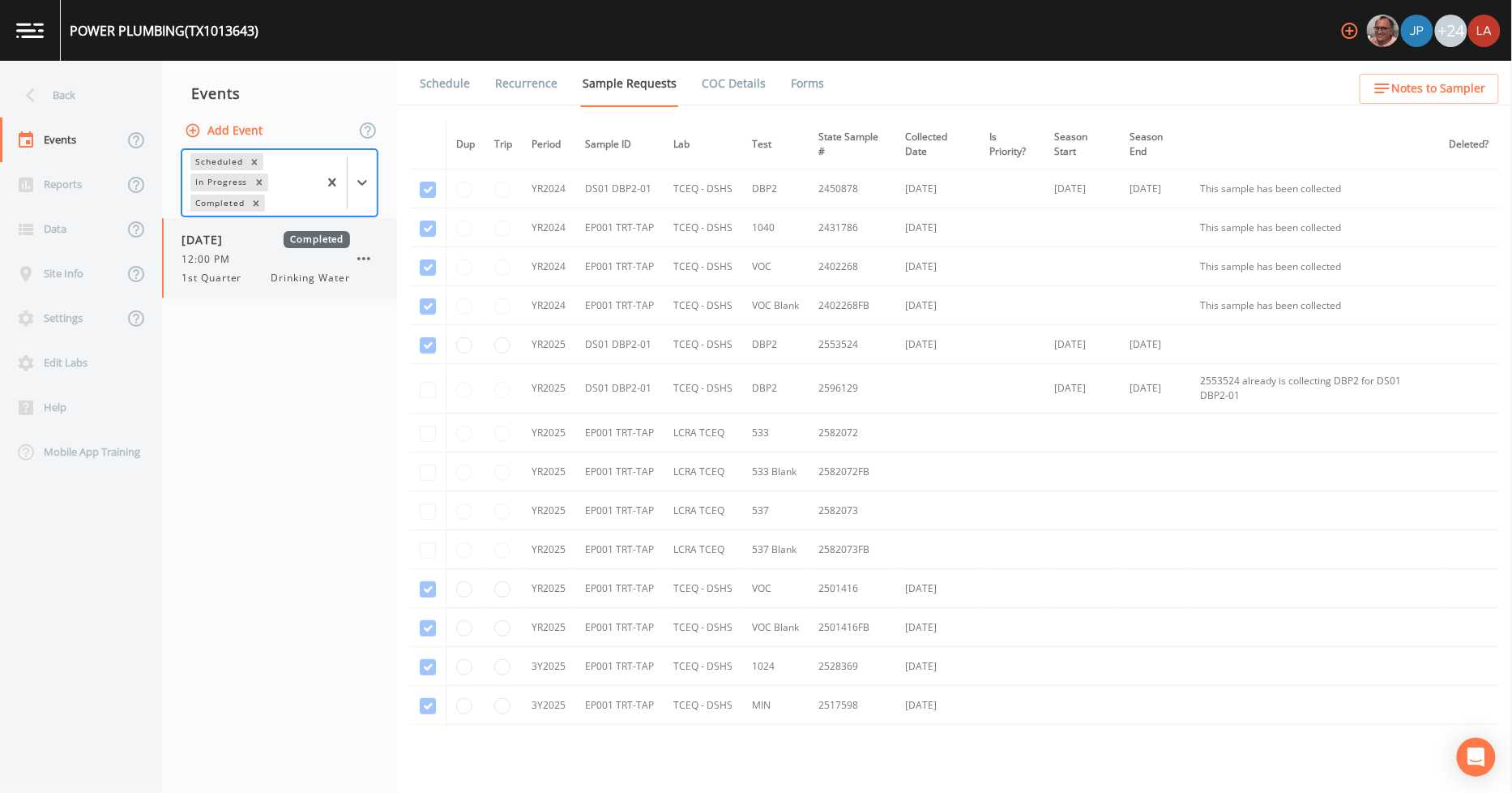
click at [247, 249] on div "[DATE] Completed 12:00 PM 1st Quarter Drinking Water" at bounding box center [266, 258] width 169 height 54
click at [457, 85] on link "Schedule" at bounding box center [445, 83] width 55 height 45
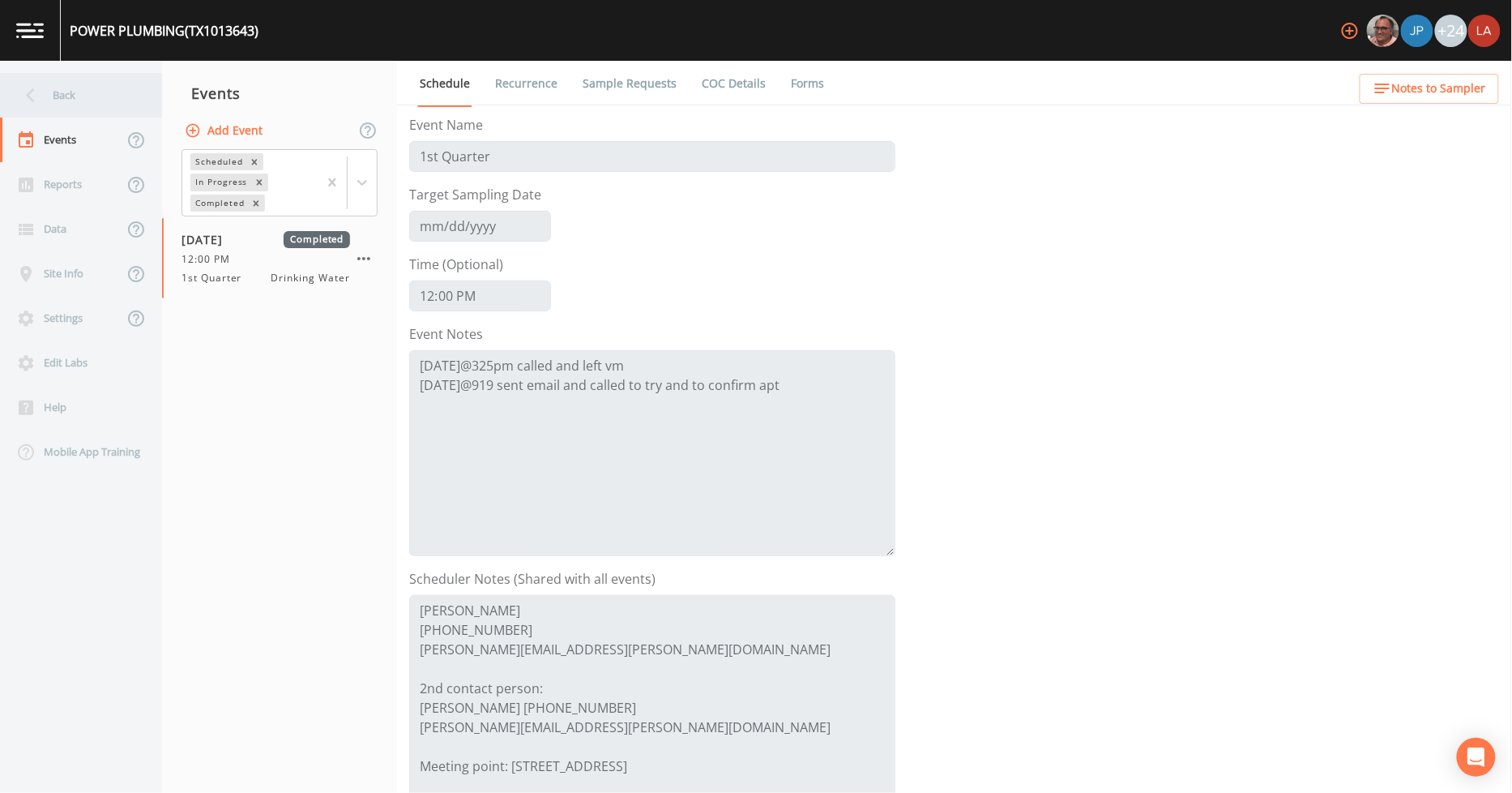
click at [35, 76] on div "Back" at bounding box center [73, 95] width 146 height 44
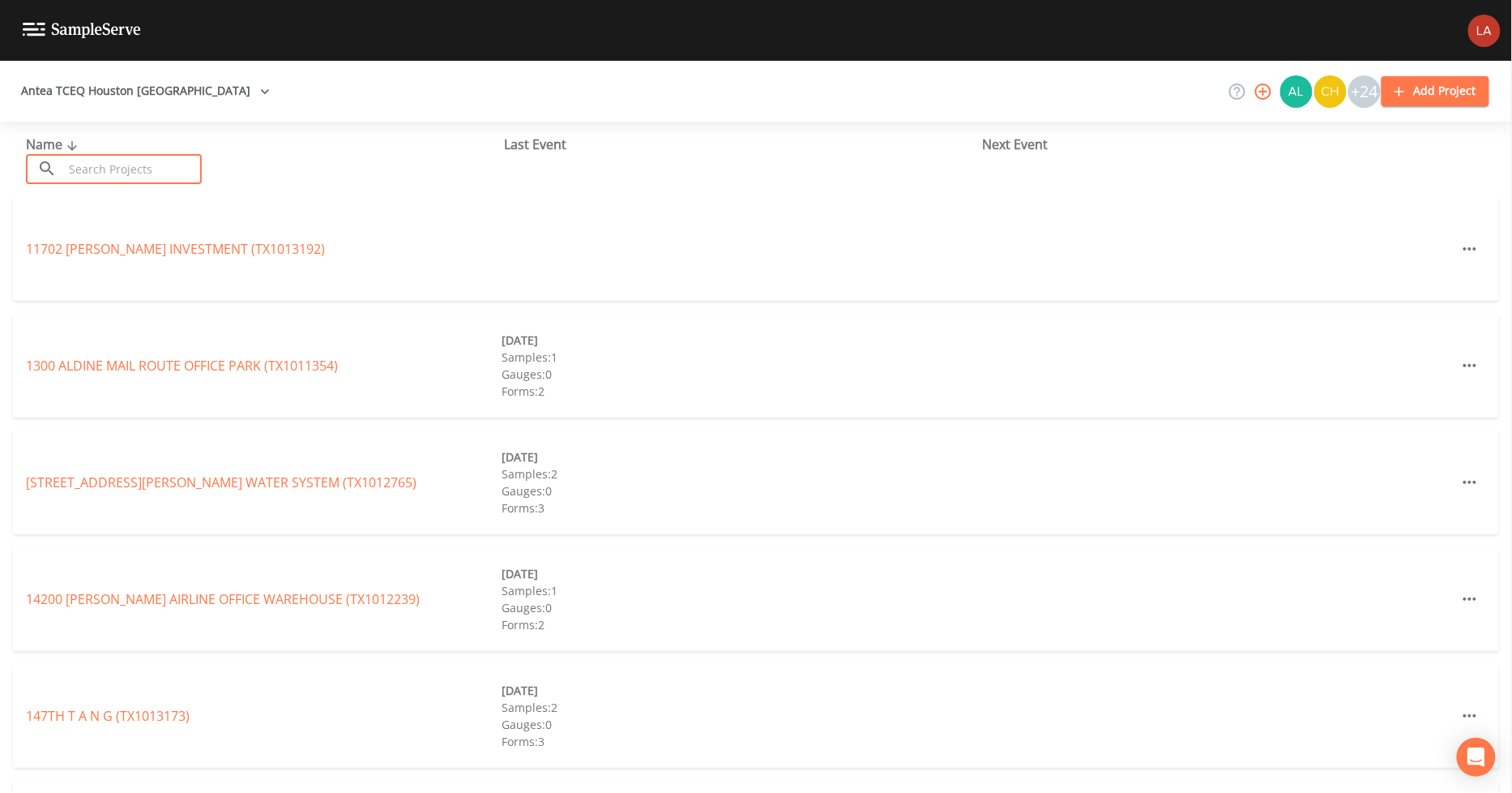
click at [97, 166] on input "text" at bounding box center [132, 169] width 138 height 30
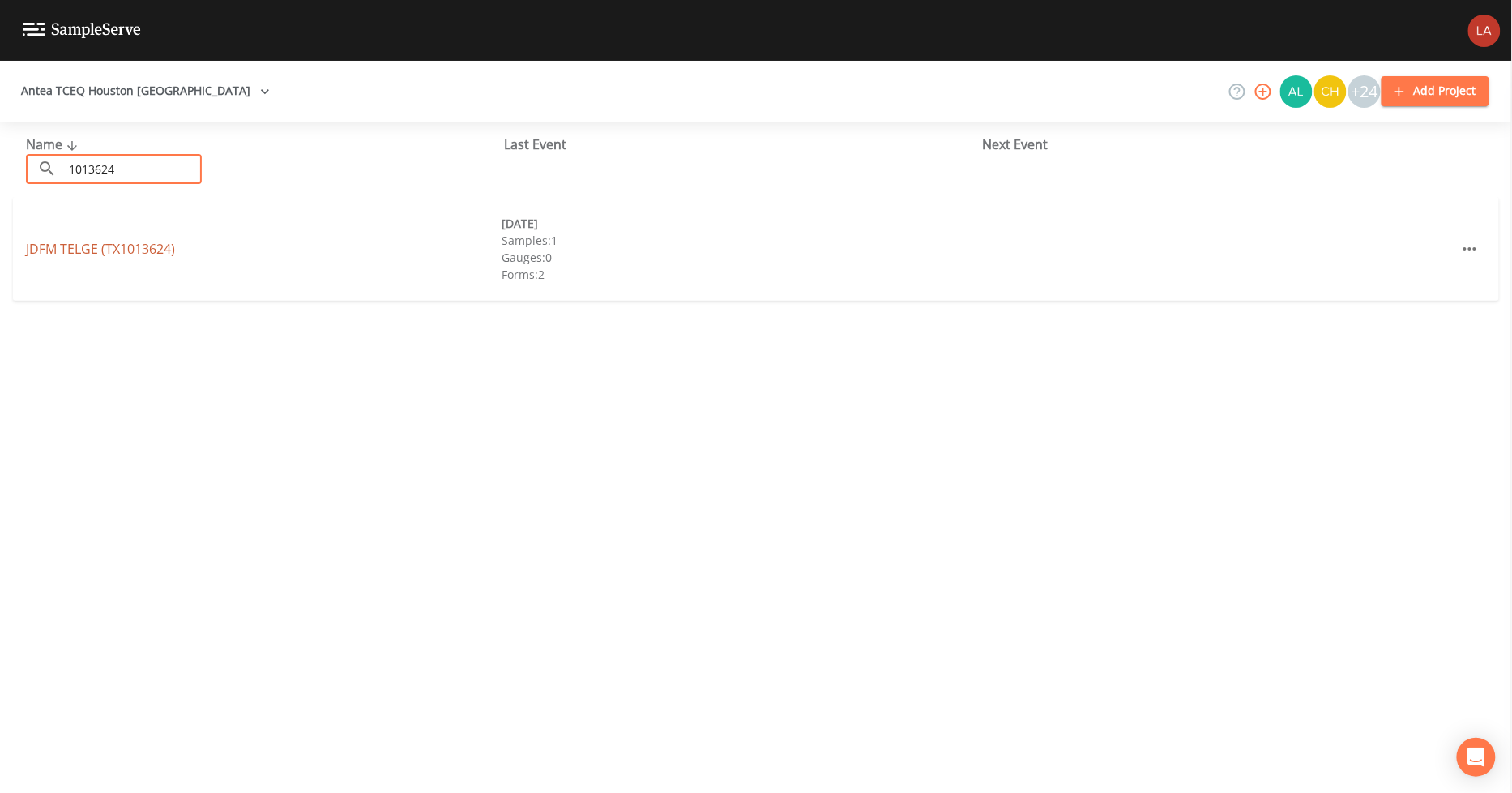
type input "1013624"
click at [159, 249] on link "JDFM TELGE (TX1013624)" at bounding box center [100, 249] width 149 height 18
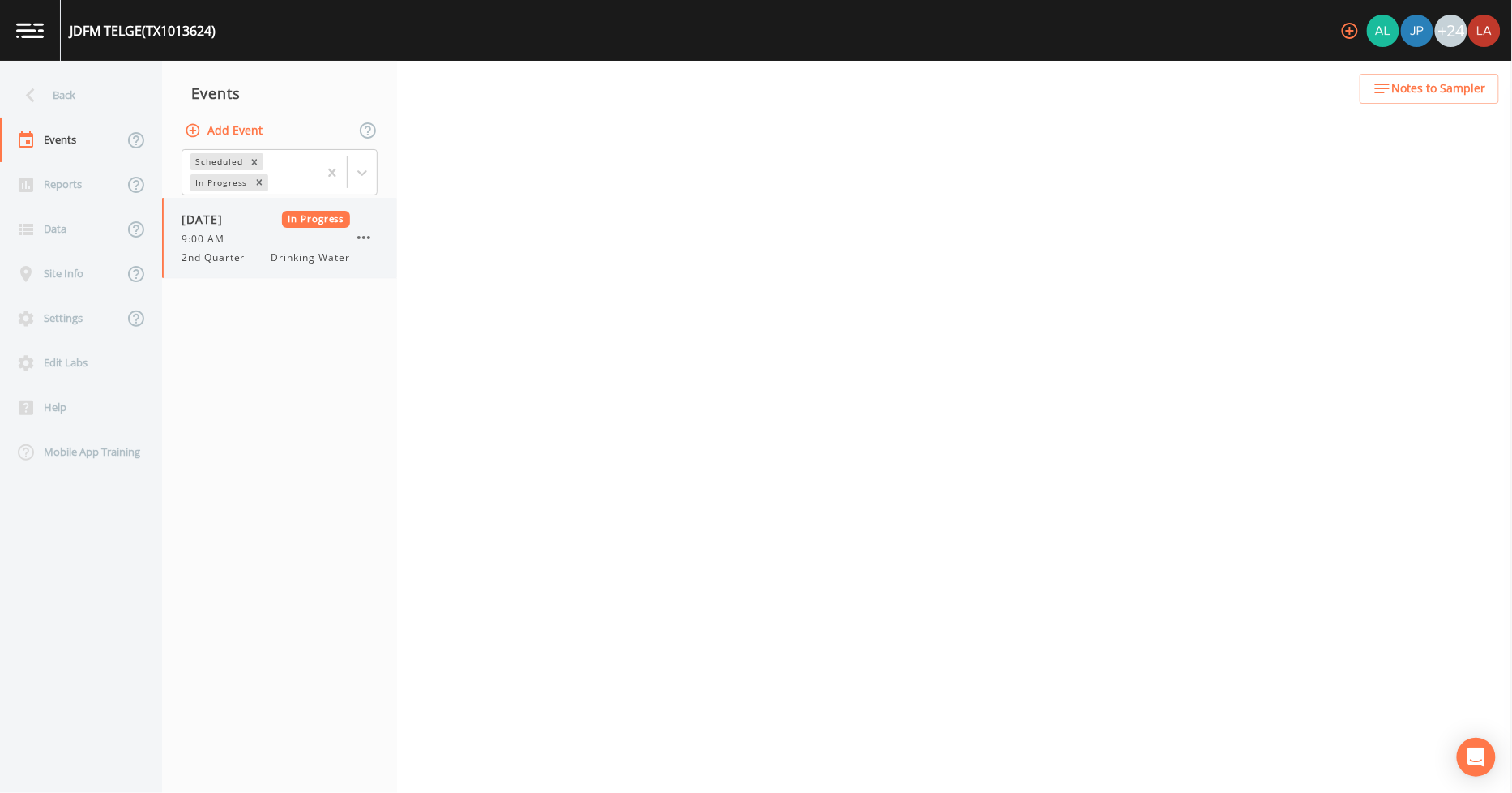
click at [266, 238] on div "9:00 AM" at bounding box center [266, 238] width 169 height 15
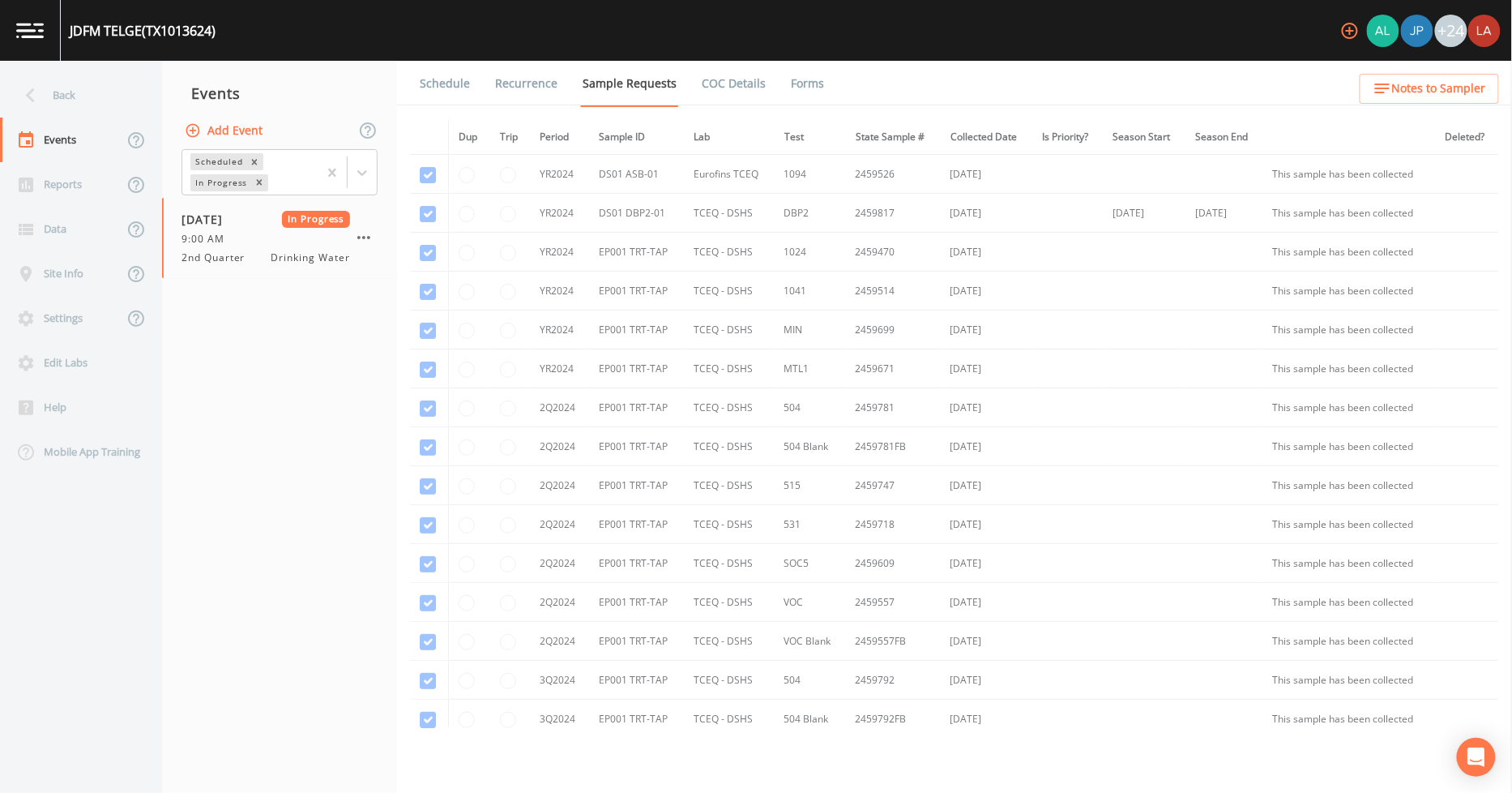
click at [416, 86] on li "Schedule" at bounding box center [435, 83] width 75 height 45
click at [443, 82] on link "Schedule" at bounding box center [445, 83] width 55 height 45
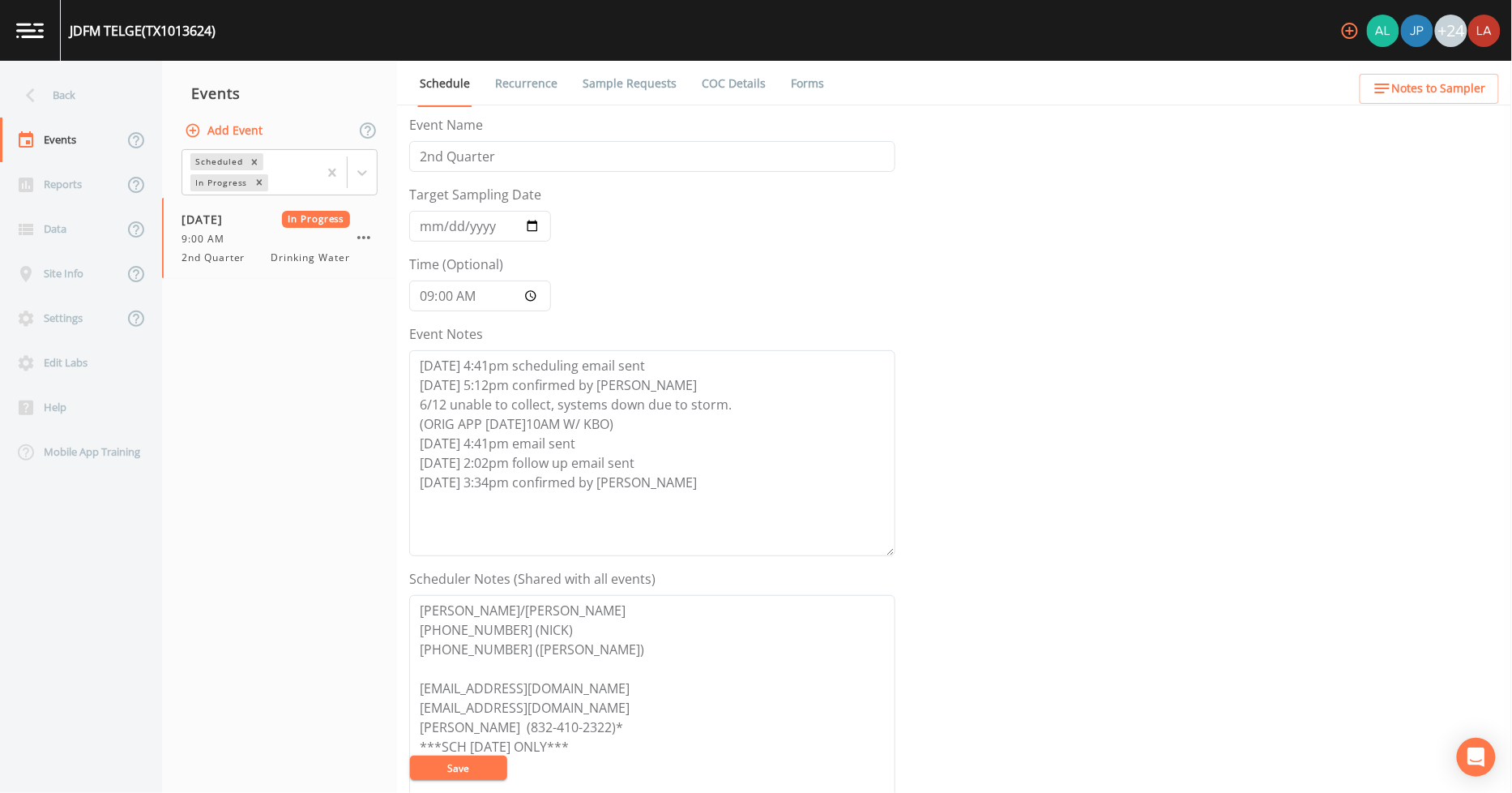
scroll to position [180, 0]
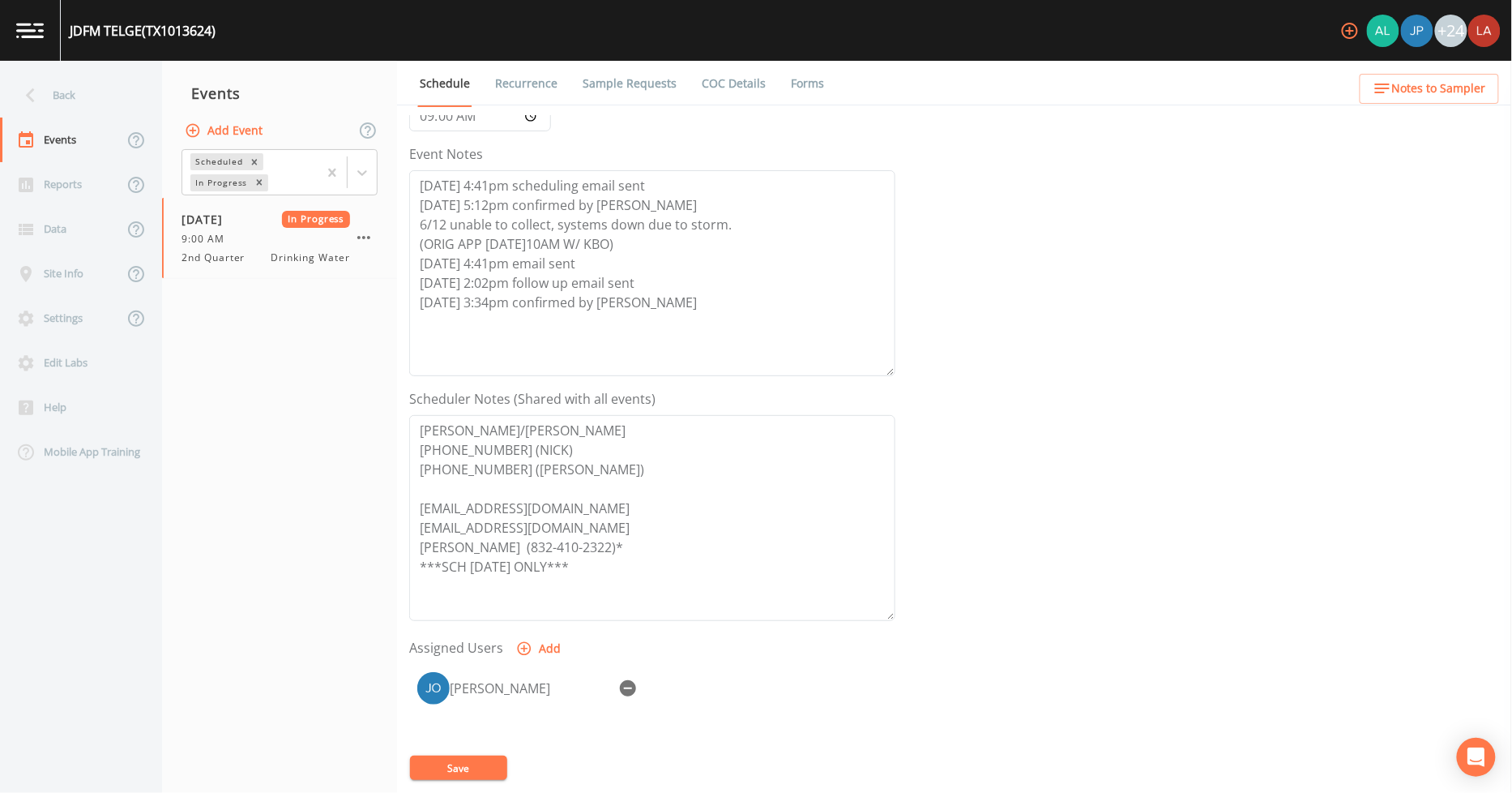
click at [79, 88] on div "Back" at bounding box center [73, 95] width 146 height 44
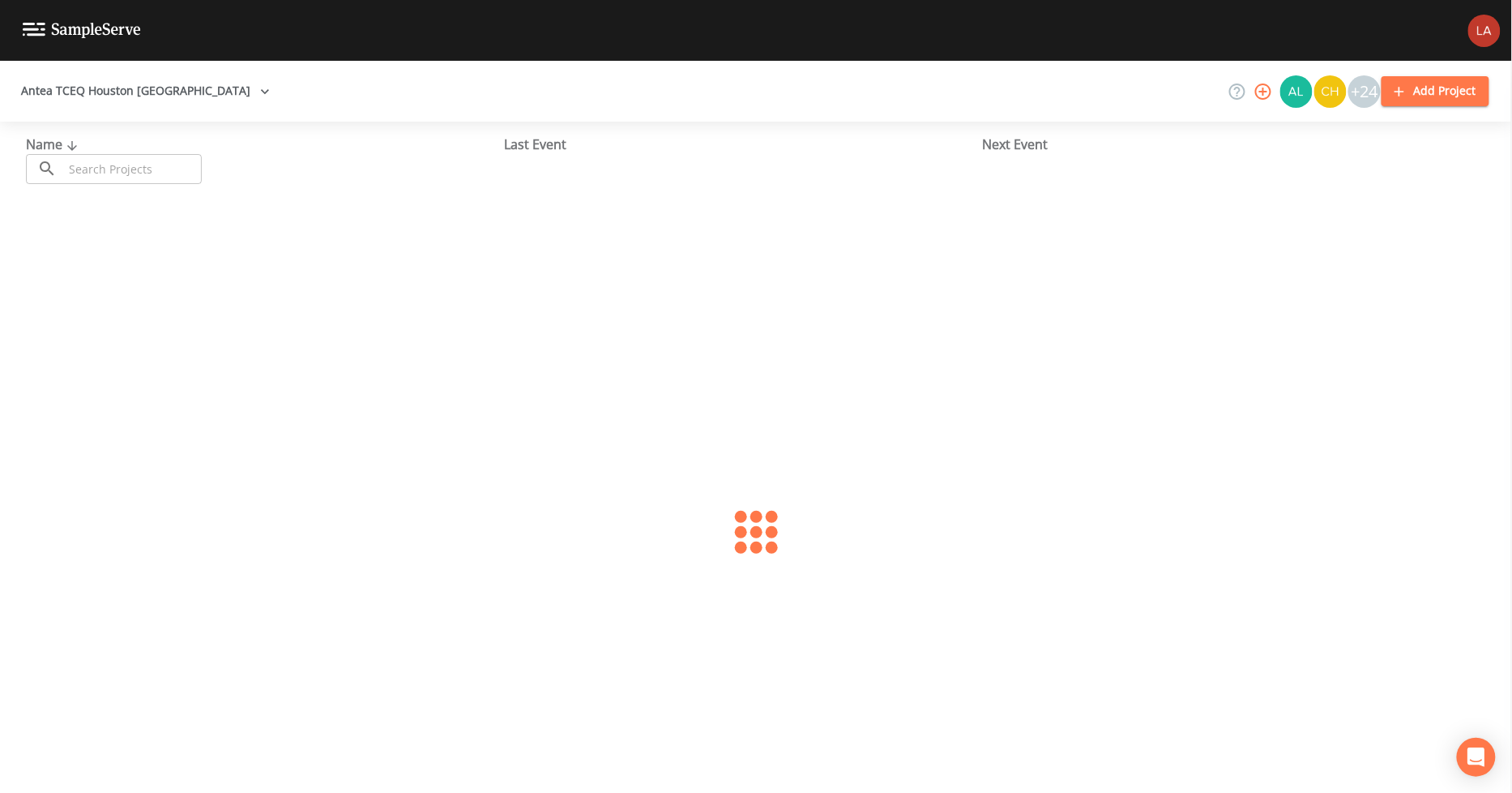
click at [188, 175] on input "text" at bounding box center [132, 169] width 138 height 30
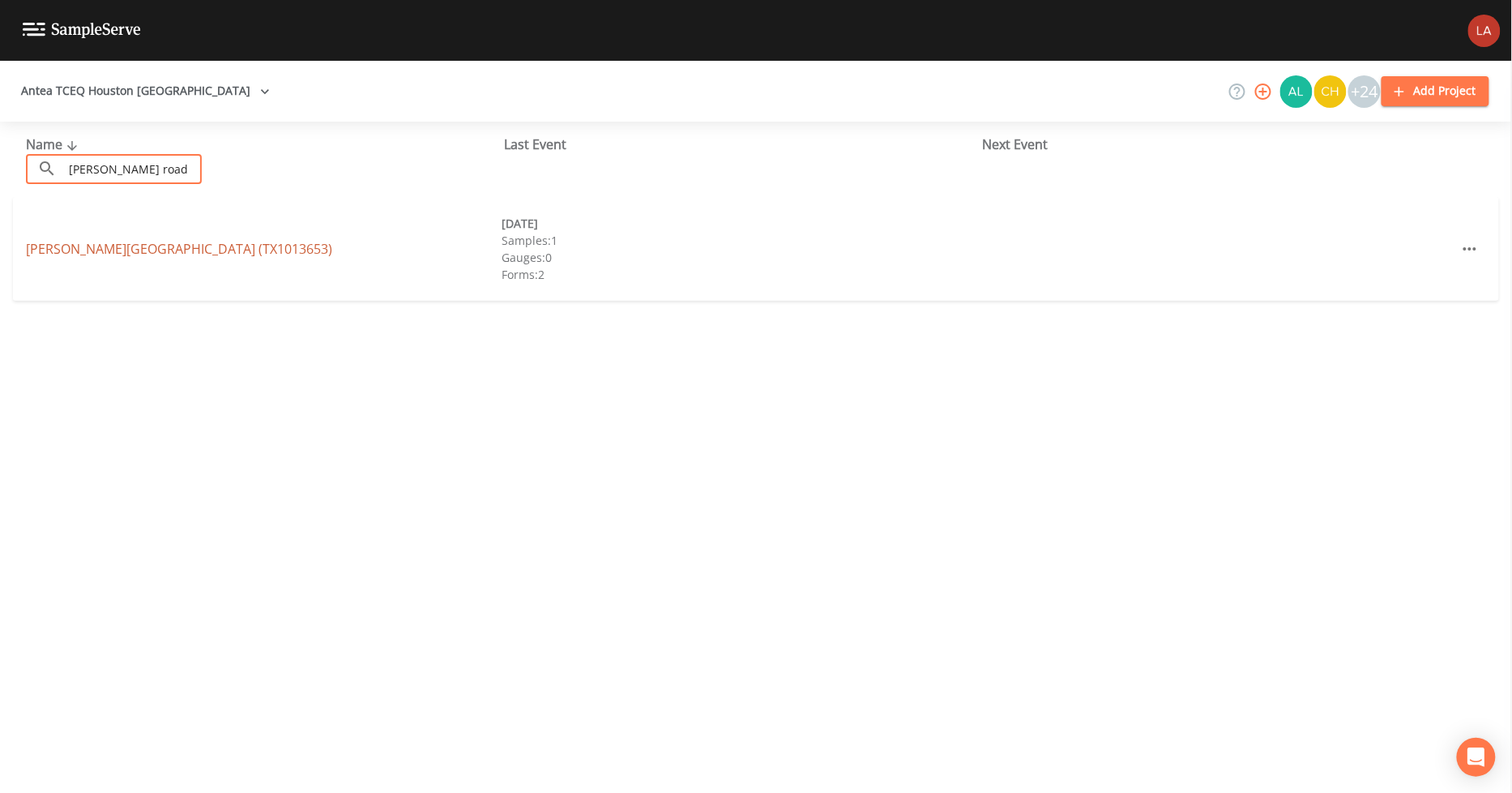
type input "[PERSON_NAME] road"
click at [132, 253] on link "[PERSON_NAME][GEOGRAPHIC_DATA] (TX1013653)" at bounding box center [179, 249] width 306 height 18
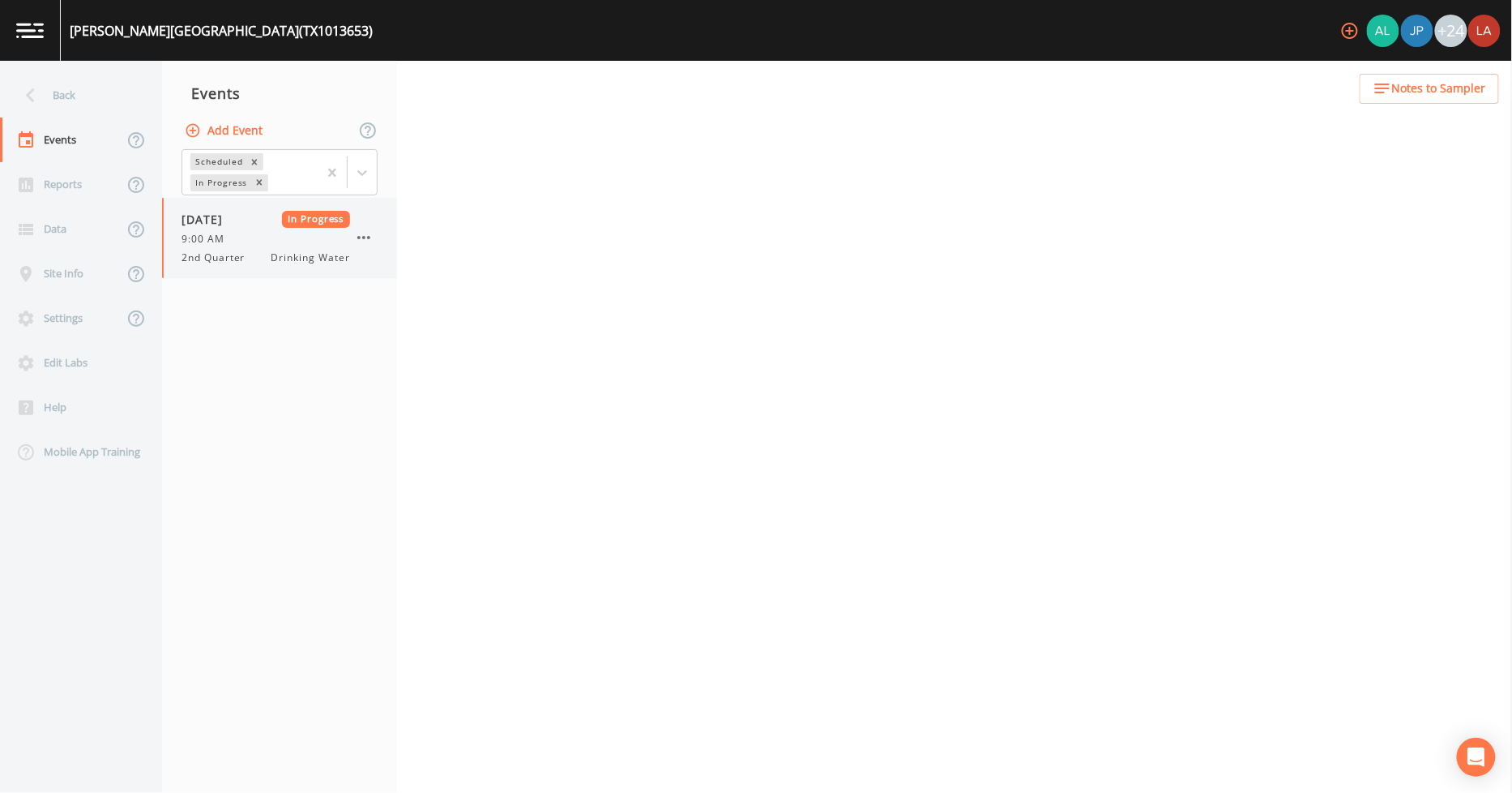
click at [298, 251] on span "Drinking Water" at bounding box center [311, 257] width 79 height 15
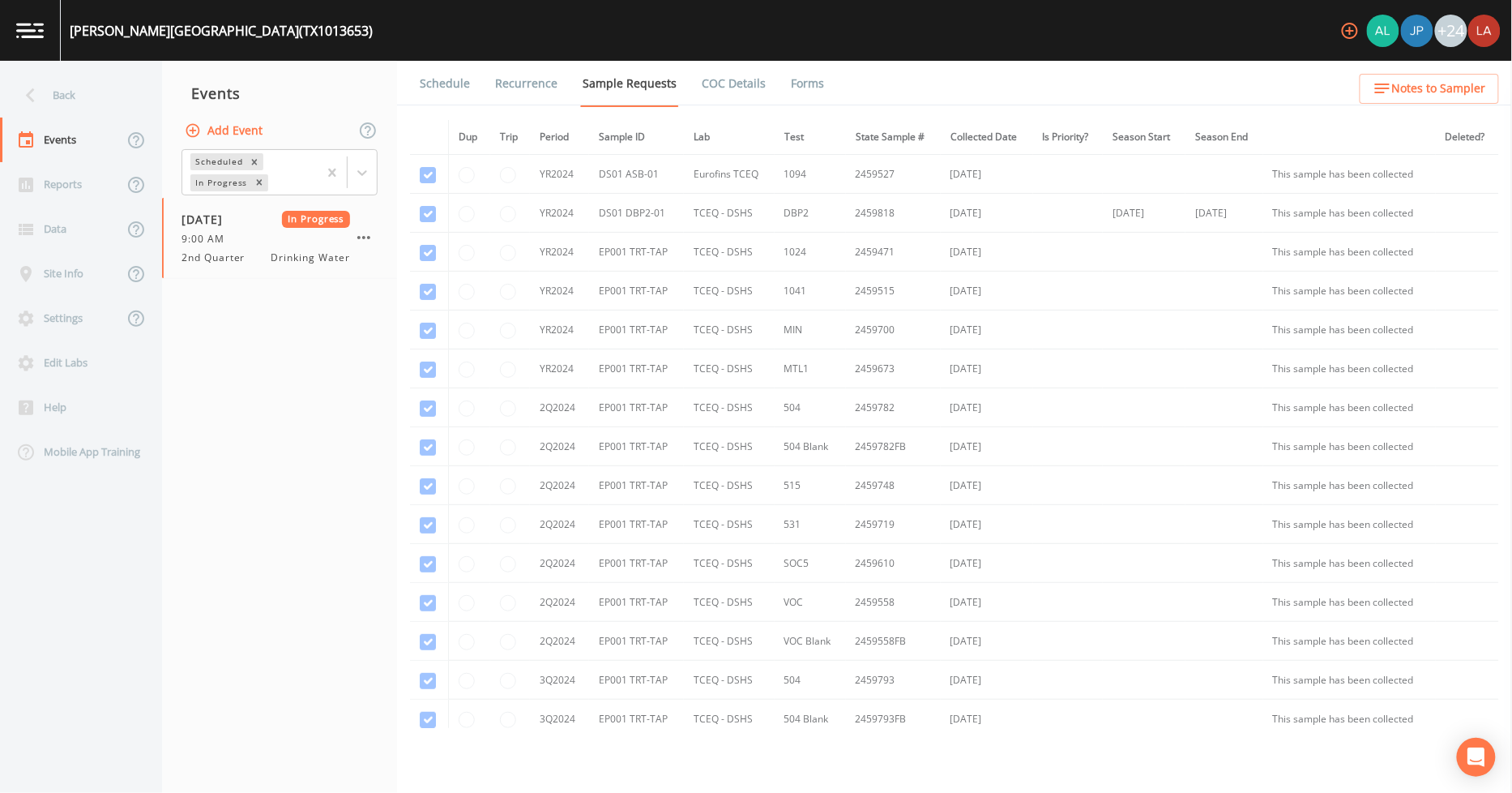
click at [434, 82] on link "Schedule" at bounding box center [445, 83] width 55 height 45
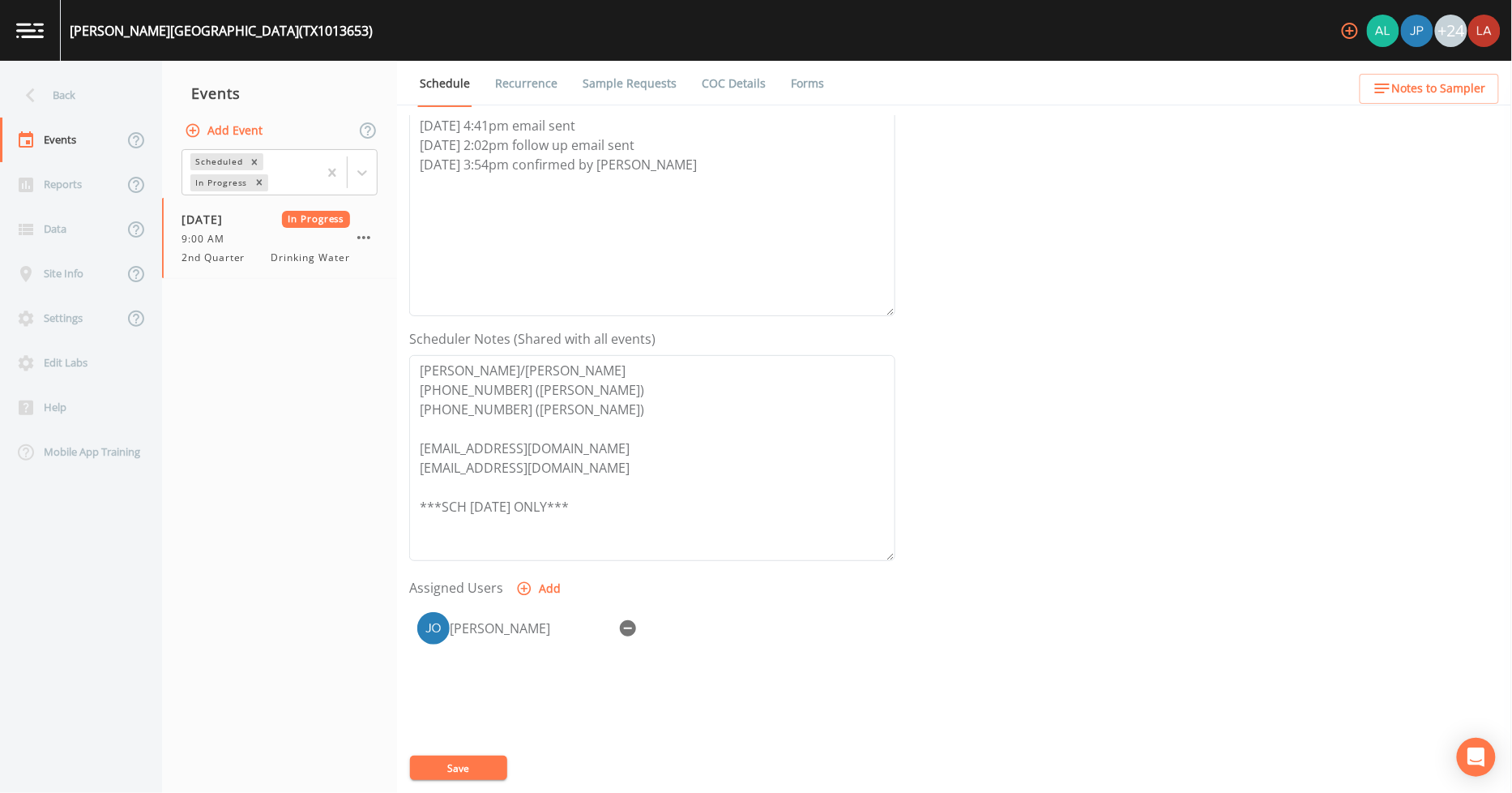
scroll to position [270, 0]
